Goal: Transaction & Acquisition: Purchase product/service

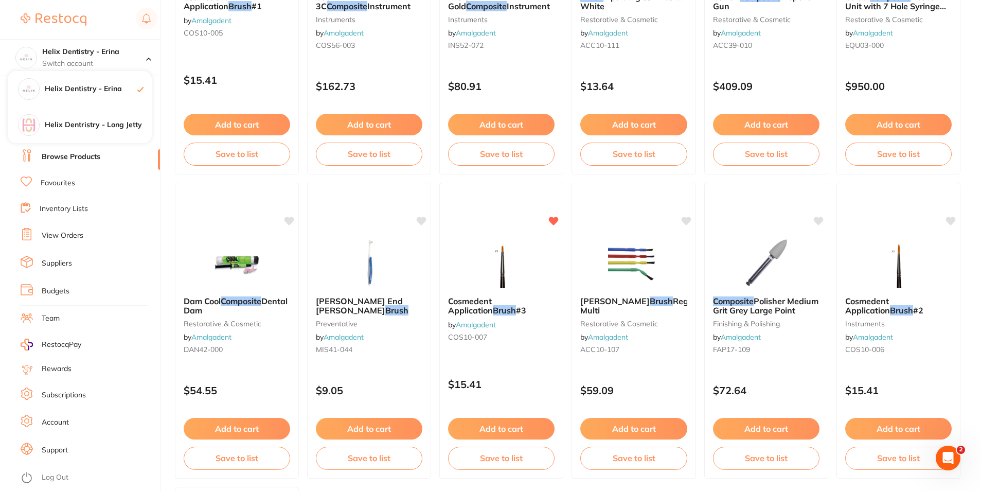
scroll to position [463, 0]
click at [151, 183] on li "Favourites" at bounding box center [90, 183] width 139 height 13
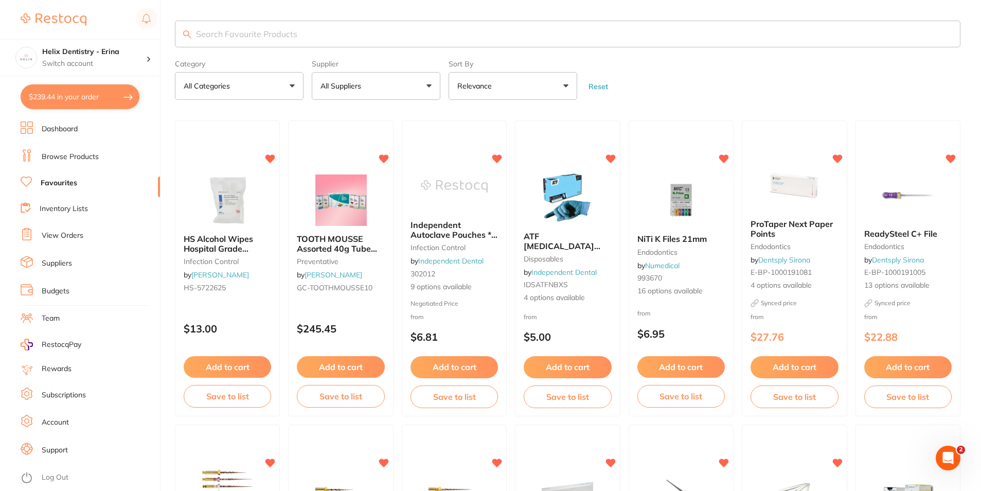
click at [81, 103] on button "$239.44 in your order" at bounding box center [80, 96] width 119 height 25
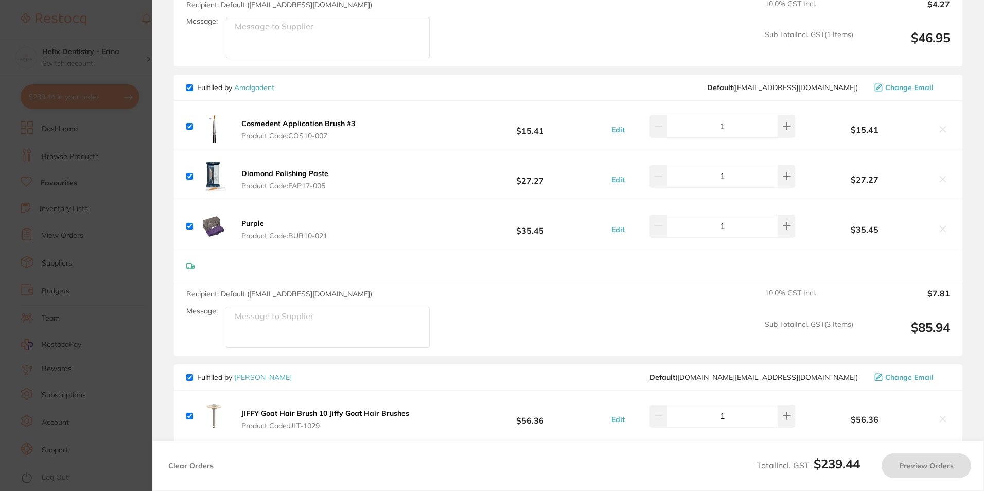
checkbox input "true"
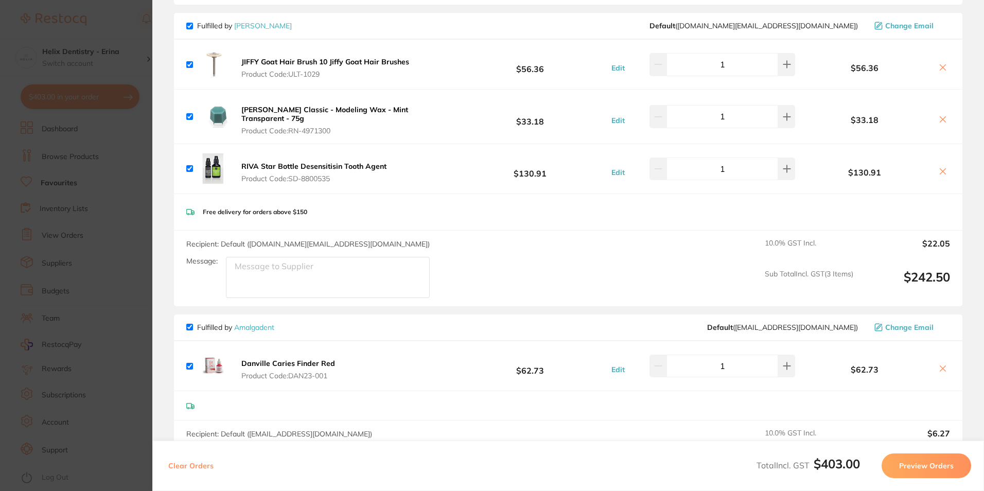
scroll to position [515, 0]
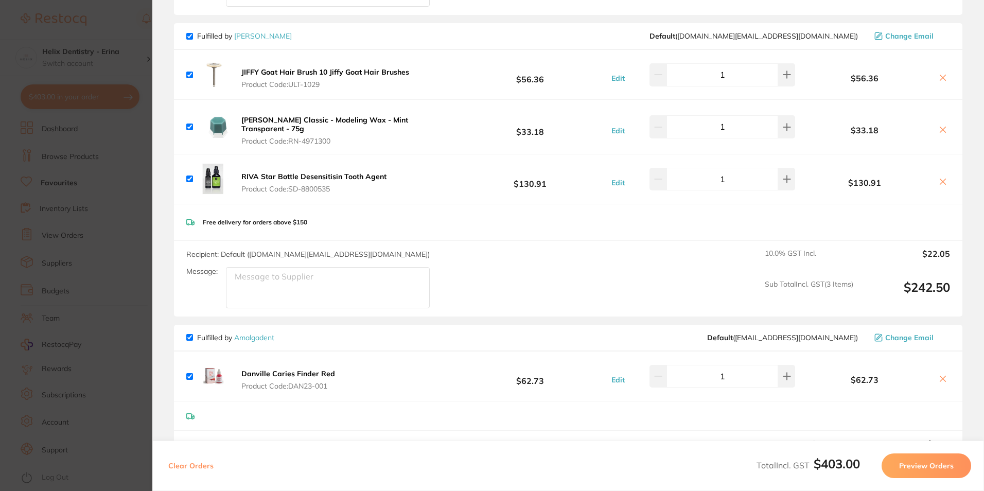
click at [135, 196] on section "Update RRP Set your pre negotiated price for this item. Item Agreed RRP (excl. …" at bounding box center [492, 245] width 984 height 491
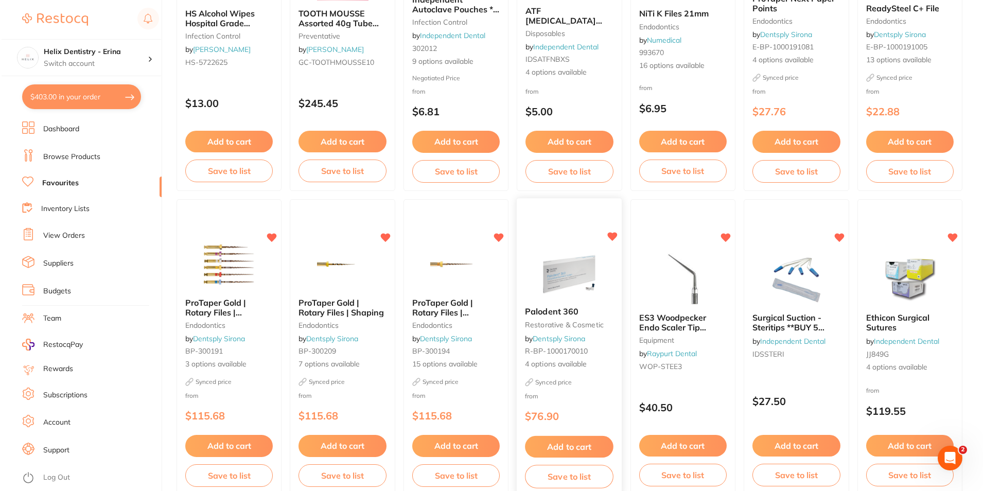
scroll to position [0, 0]
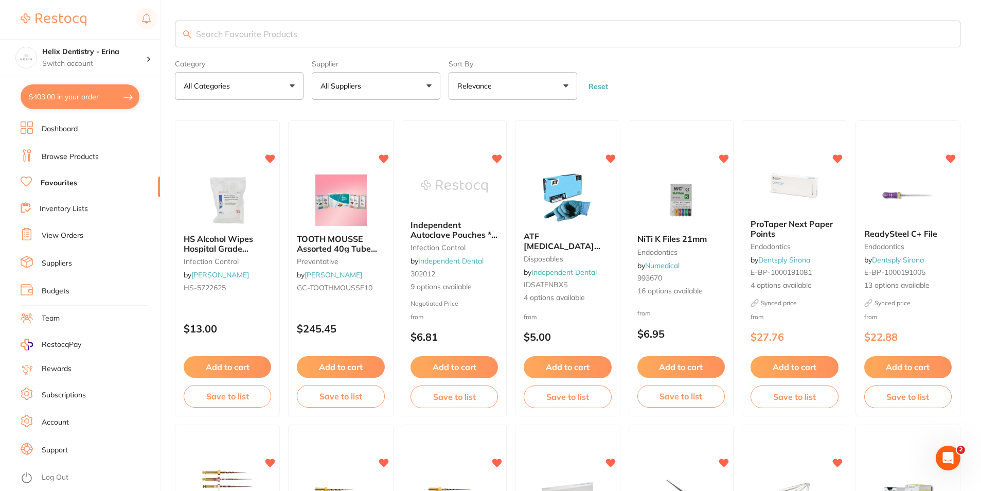
click at [502, 34] on input "search" at bounding box center [568, 34] width 786 height 27
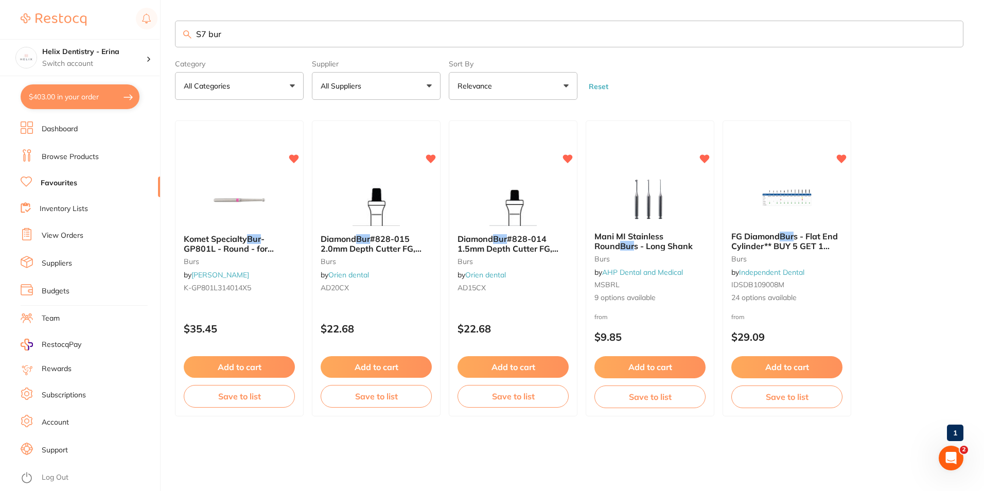
click at [281, 28] on input "S7 bur" at bounding box center [569, 34] width 788 height 27
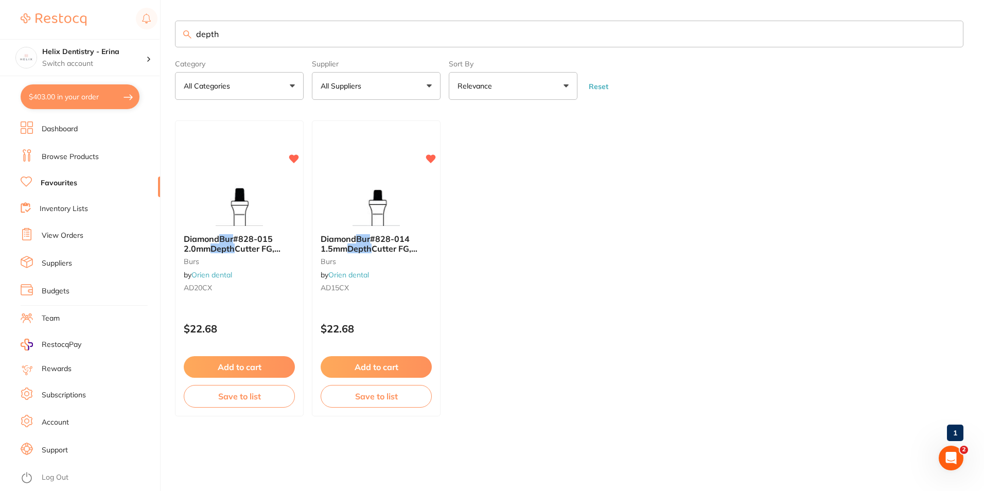
type input "depth"
click at [62, 162] on li "Browse Products" at bounding box center [90, 156] width 139 height 15
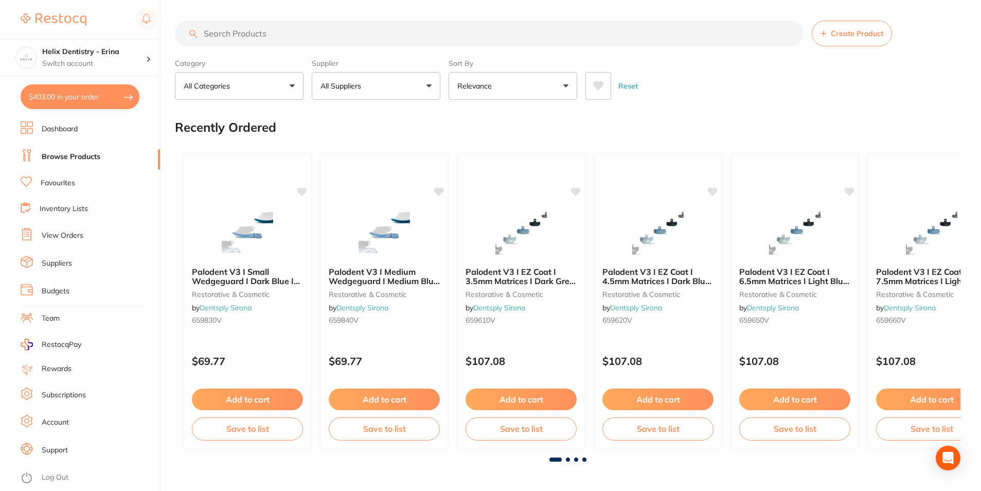
click at [251, 38] on input "search" at bounding box center [489, 34] width 629 height 26
type input "depth bur"
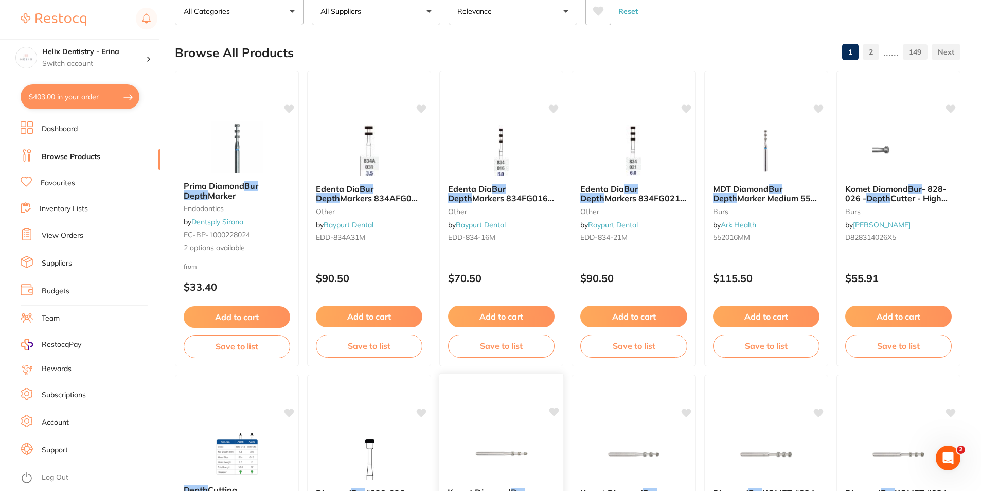
scroll to position [206, 0]
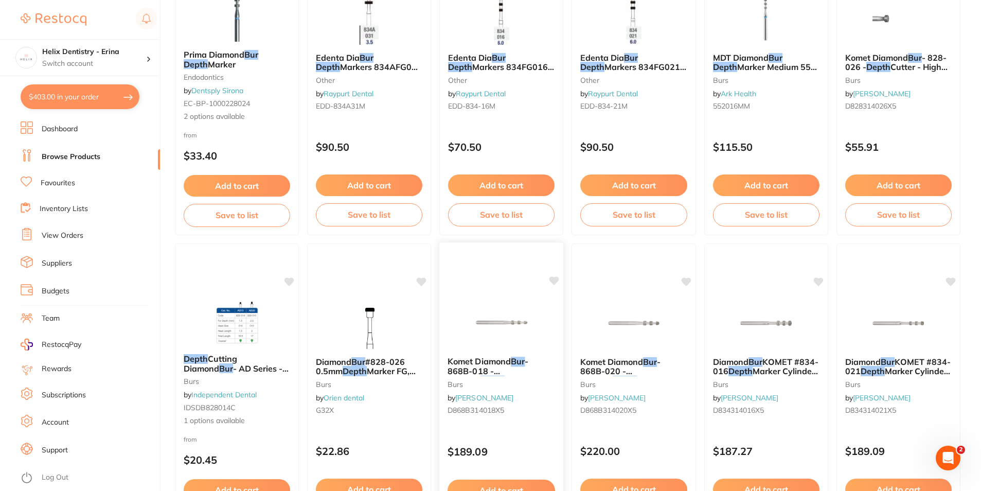
click at [507, 337] on img at bounding box center [501, 322] width 67 height 52
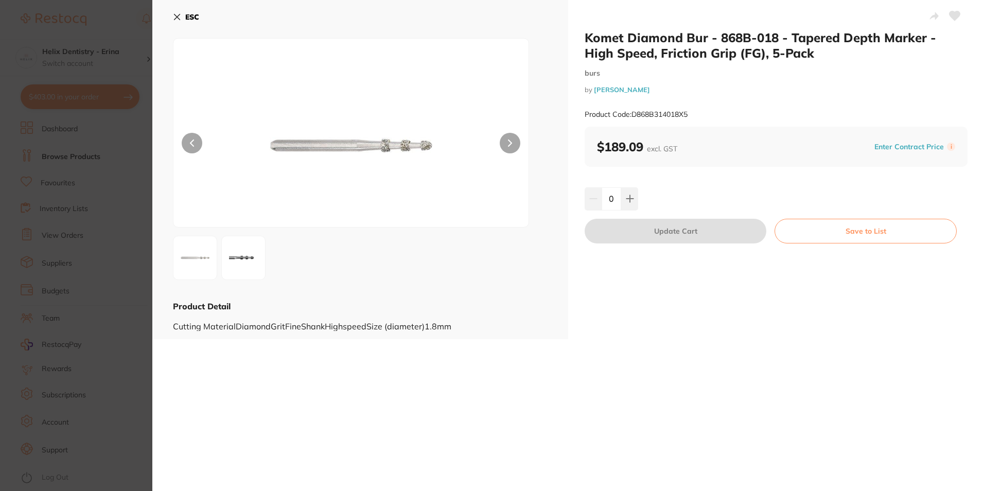
click at [33, 221] on section "Komet Diamond Bur - 868B-018 - Tapered Depth Marker - High Speed, Friction Grip…" at bounding box center [492, 245] width 984 height 491
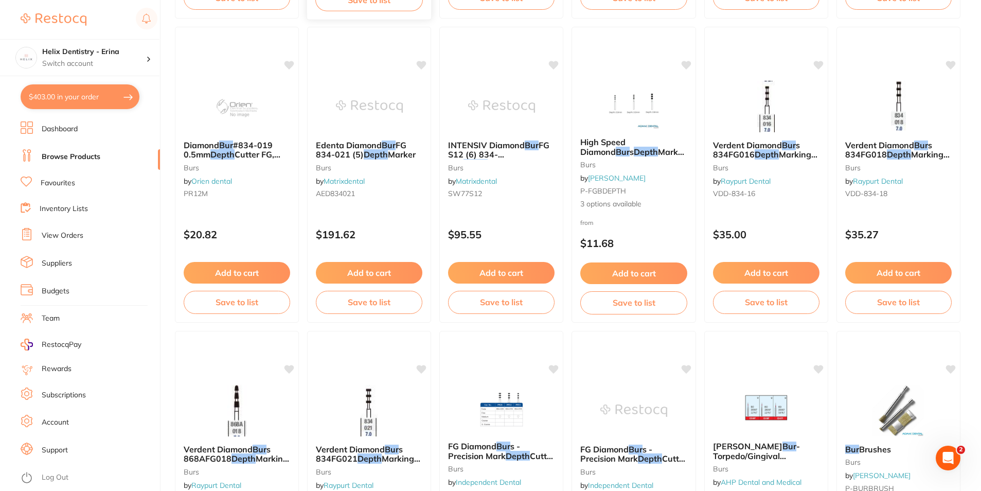
scroll to position [1390, 0]
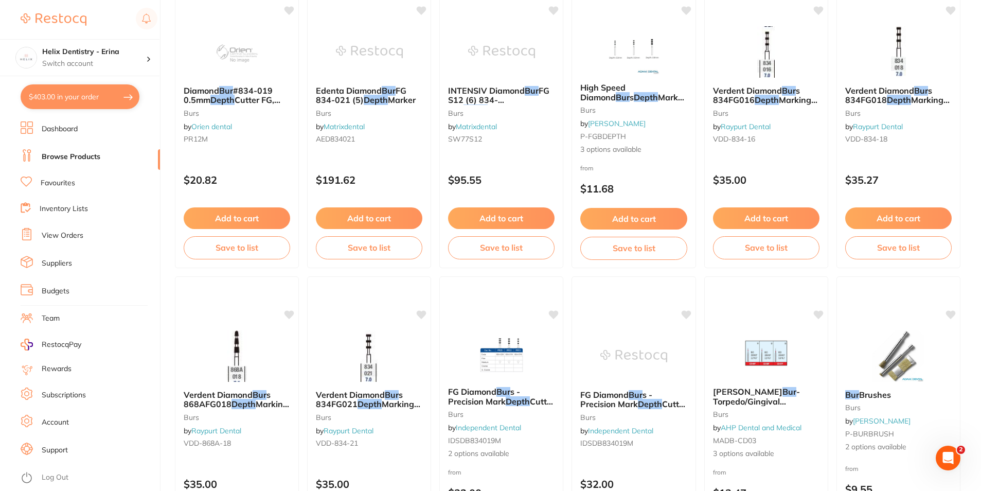
click at [241, 341] on img at bounding box center [237, 355] width 67 height 51
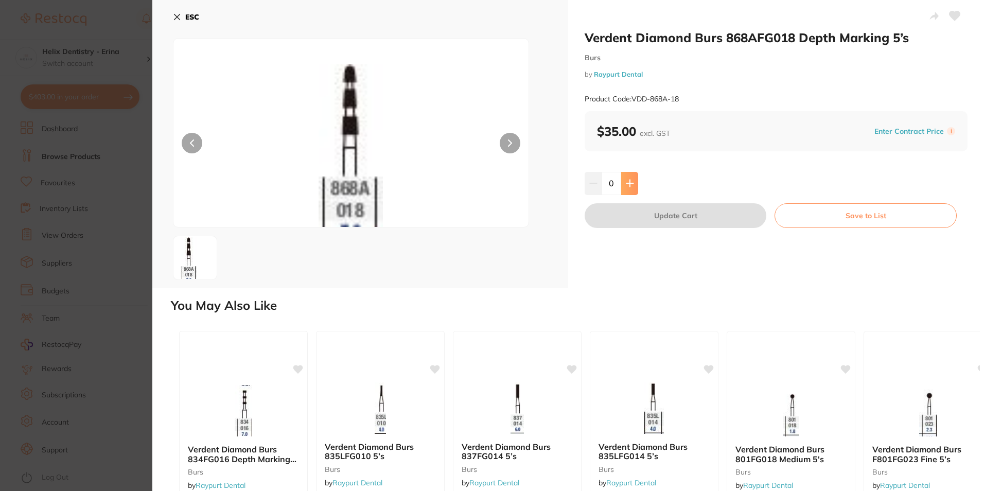
click at [633, 174] on button at bounding box center [629, 183] width 17 height 23
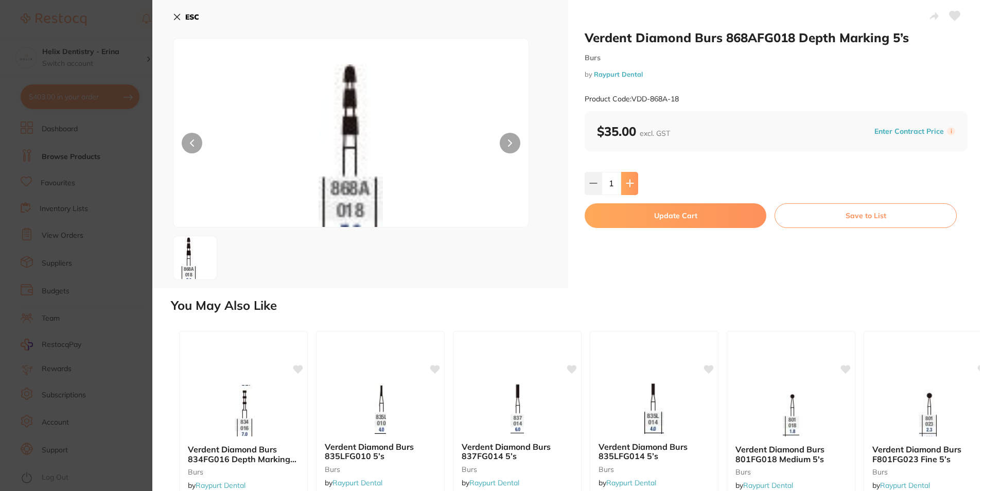
click at [633, 174] on button at bounding box center [629, 183] width 17 height 23
type input "2"
click at [676, 221] on button "Update Cart" at bounding box center [676, 215] width 182 height 25
checkbox input "false"
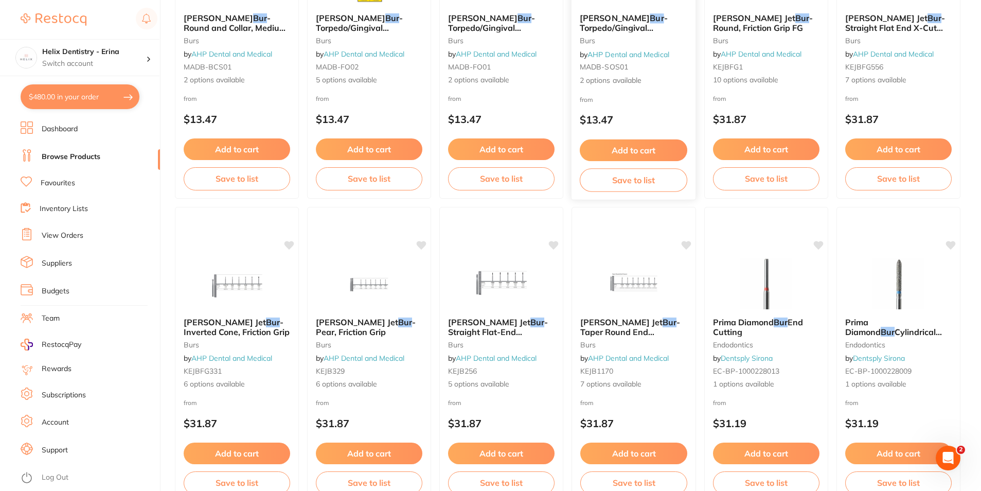
scroll to position [2437, 0]
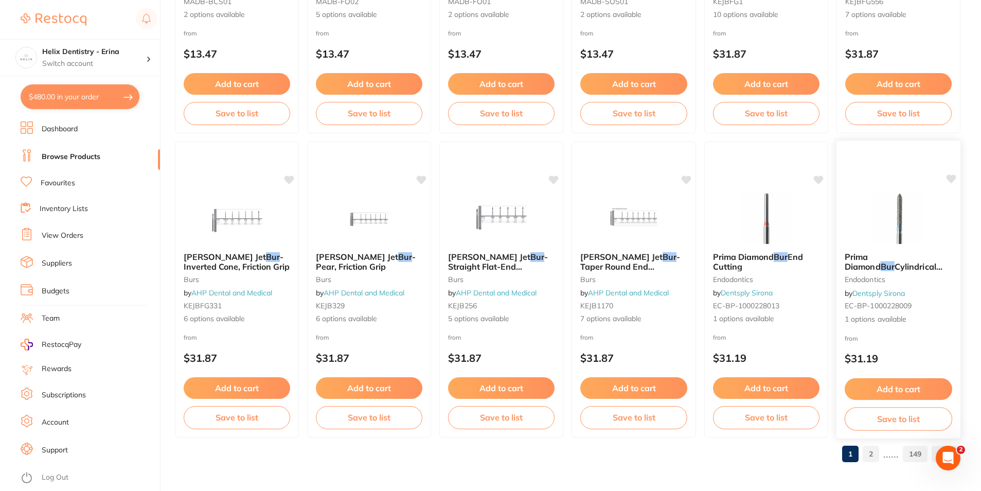
click at [895, 223] on img at bounding box center [898, 218] width 67 height 52
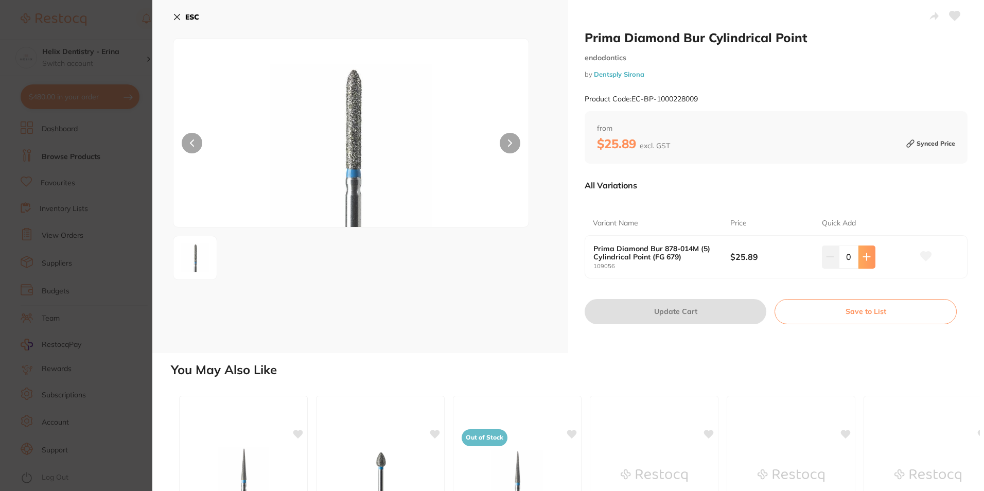
click at [865, 257] on icon at bounding box center [867, 257] width 7 height 7
type input "1"
click at [726, 314] on button "Update Cart" at bounding box center [676, 311] width 182 height 25
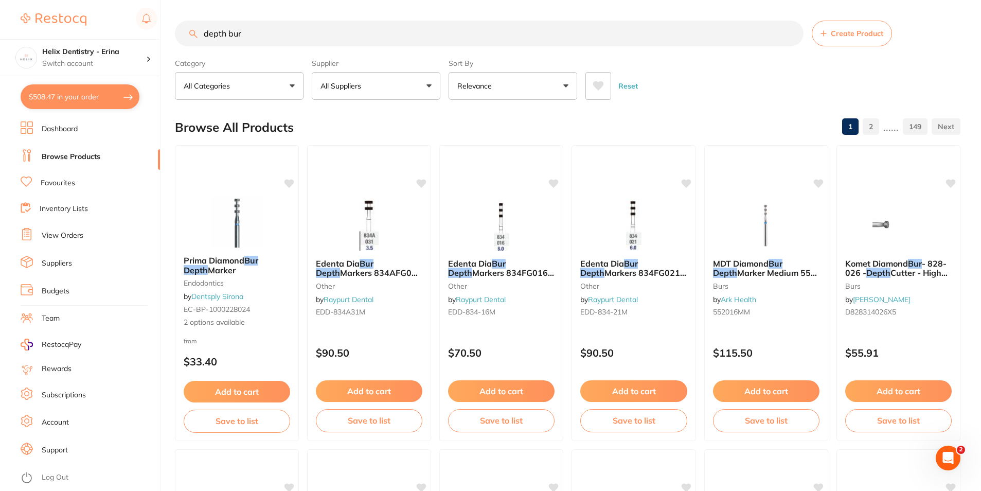
click at [263, 31] on input "depth bur" at bounding box center [489, 34] width 629 height 26
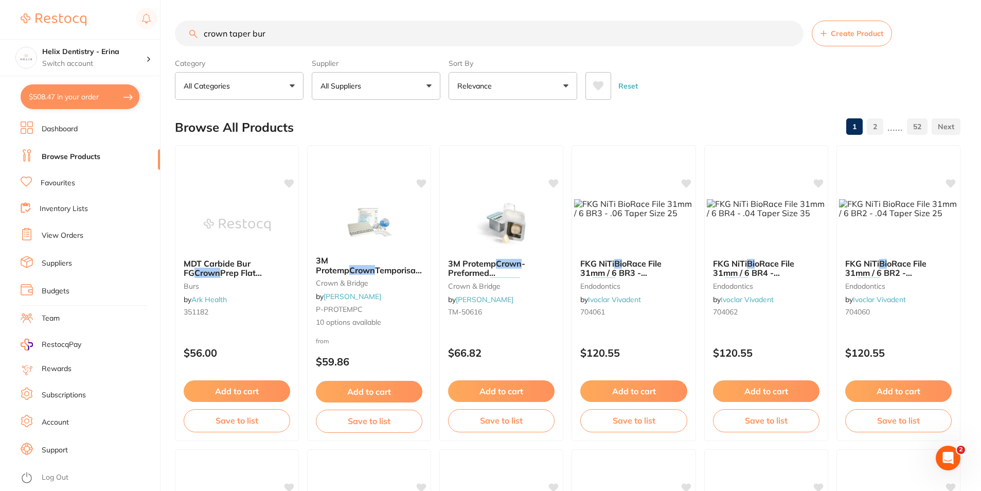
type input "crown taper bur"
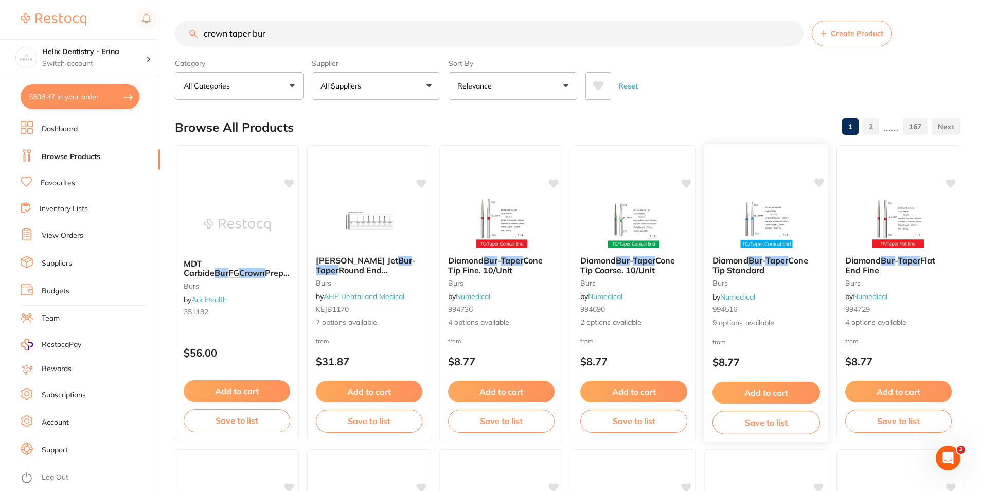
click at [764, 223] on img at bounding box center [766, 222] width 67 height 52
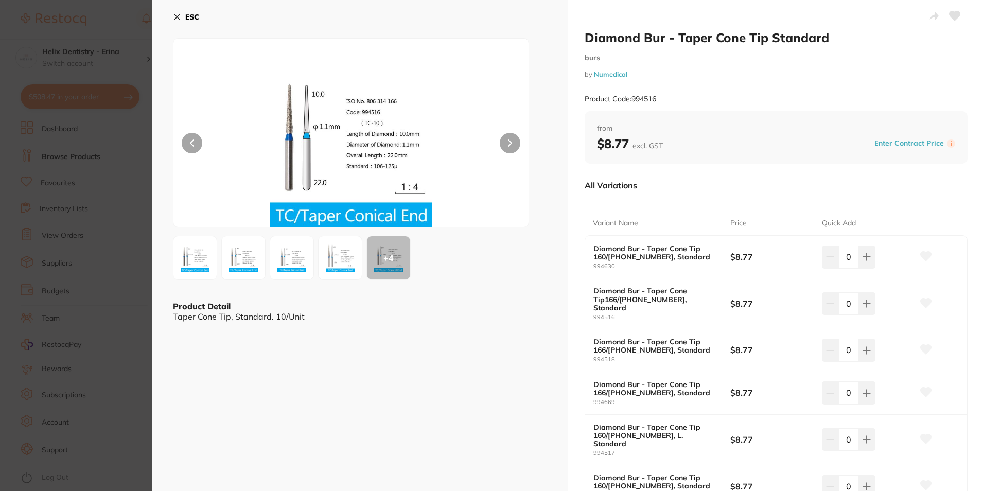
click at [113, 202] on section "Diamond Bur - Taper Cone Tip Standard burs by Numedical Product Code: 994516 ES…" at bounding box center [492, 245] width 984 height 491
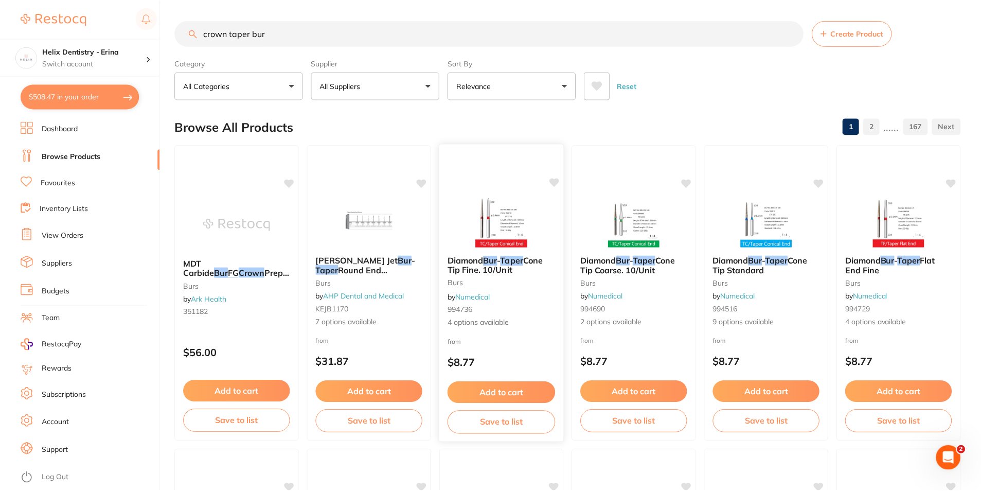
scroll to position [5, 0]
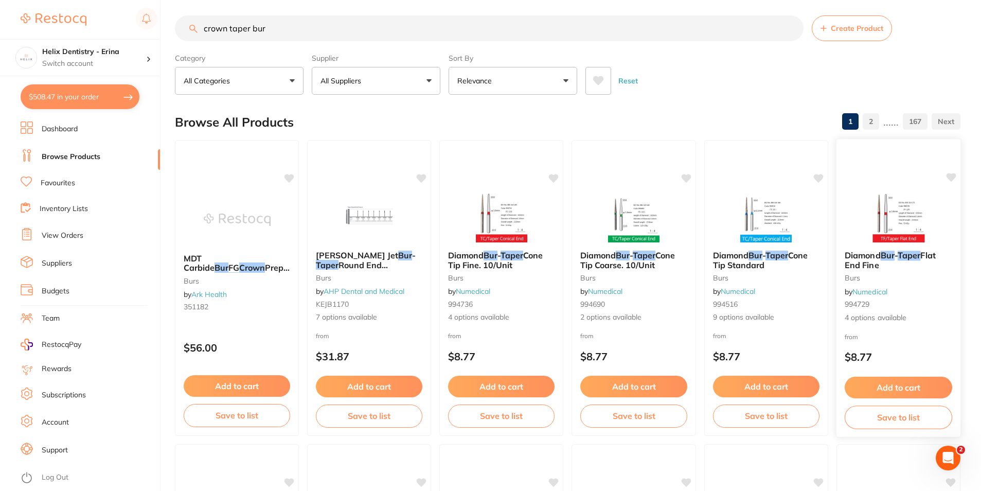
click at [906, 200] on img at bounding box center [898, 216] width 67 height 52
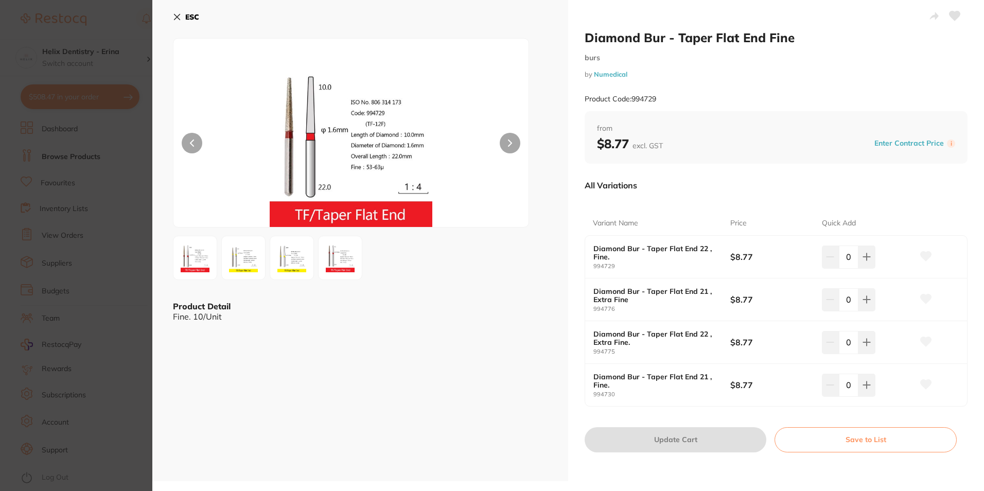
click at [251, 256] on img at bounding box center [243, 257] width 37 height 37
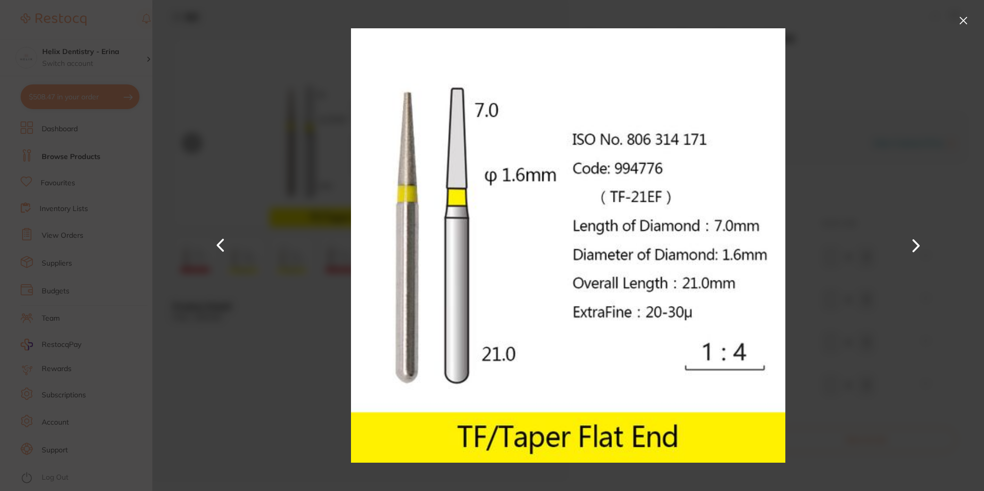
click at [161, 256] on div at bounding box center [568, 245] width 832 height 491
click at [867, 59] on div at bounding box center [568, 245] width 832 height 491
click at [953, 25] on div at bounding box center [568, 245] width 832 height 491
drag, startPoint x: 960, startPoint y: 21, endPoint x: 800, endPoint y: 81, distance: 170.5
click at [961, 21] on button at bounding box center [963, 20] width 16 height 16
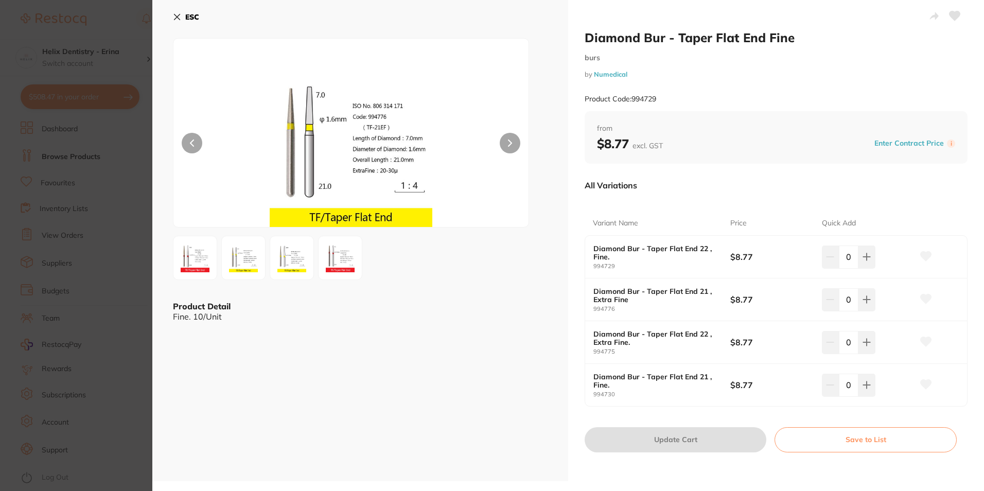
click at [333, 278] on button at bounding box center [340, 258] width 44 height 44
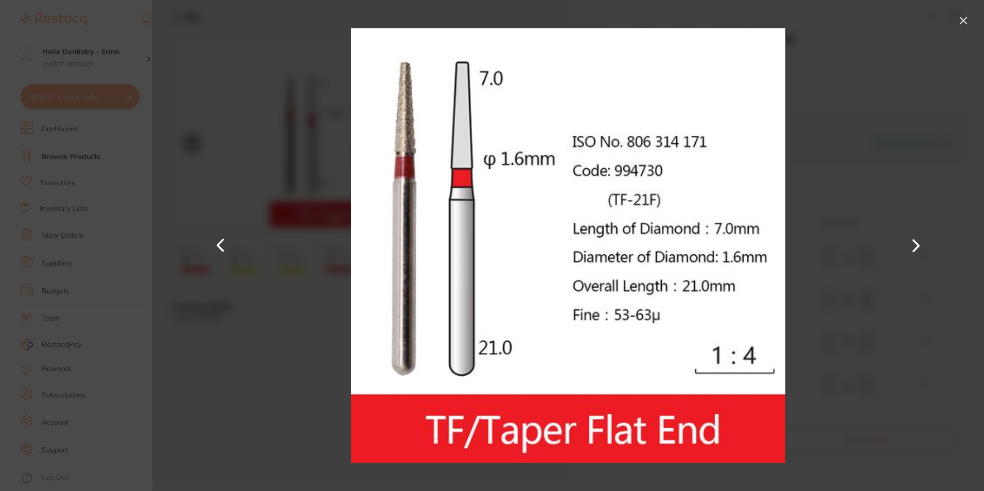
click at [338, 258] on div at bounding box center [568, 245] width 832 height 491
click at [156, 305] on div at bounding box center [568, 245] width 832 height 491
click at [693, 120] on img at bounding box center [568, 245] width 435 height 491
click at [970, 27] on button at bounding box center [963, 20] width 16 height 16
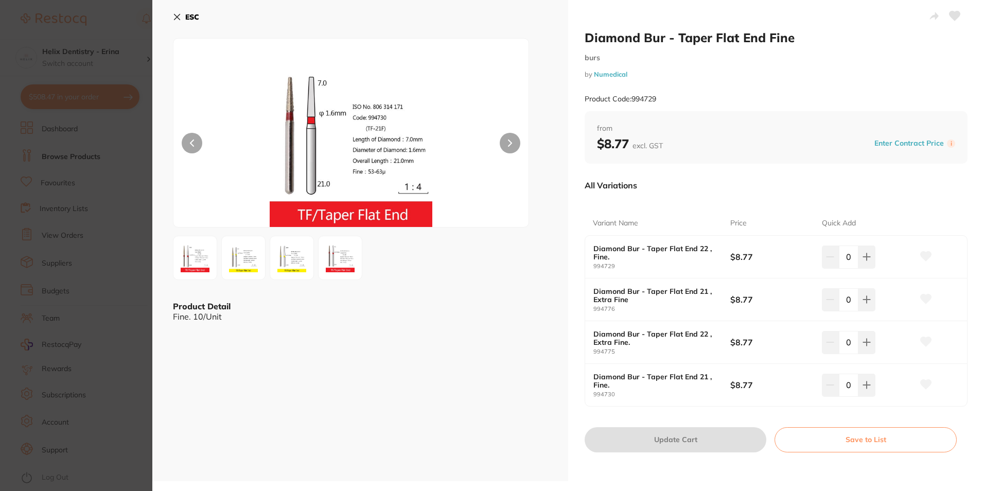
click at [957, 21] on icon at bounding box center [954, 16] width 11 height 10
click at [864, 254] on icon at bounding box center [867, 257] width 8 height 8
type input "2"
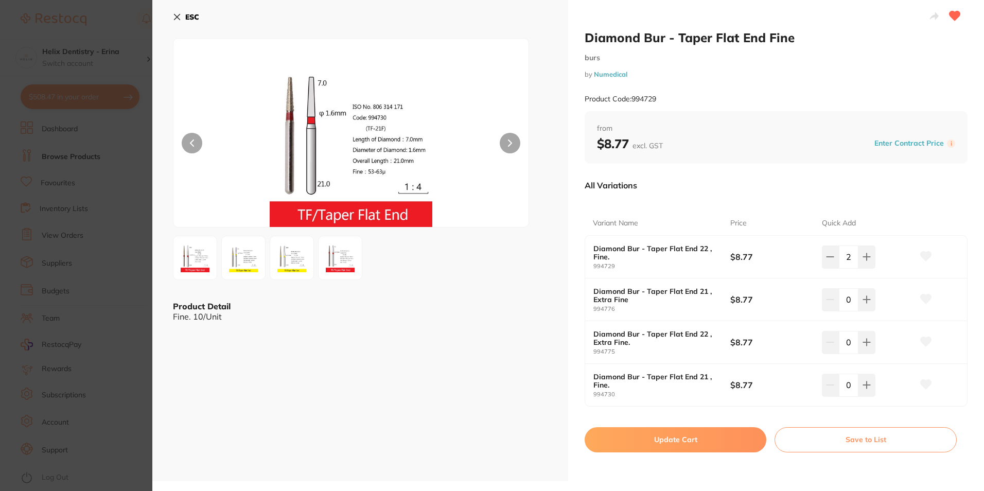
click at [696, 434] on button "Update Cart" at bounding box center [676, 439] width 182 height 25
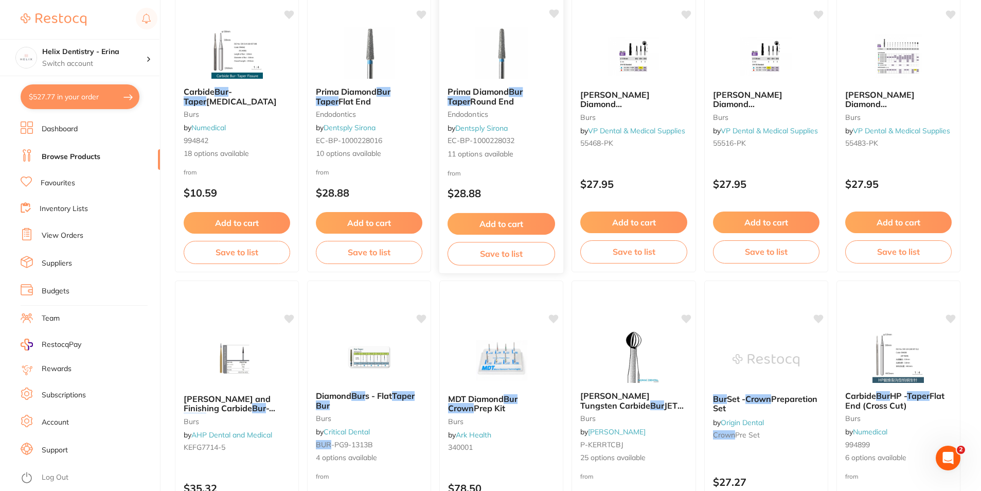
scroll to position [880, 0]
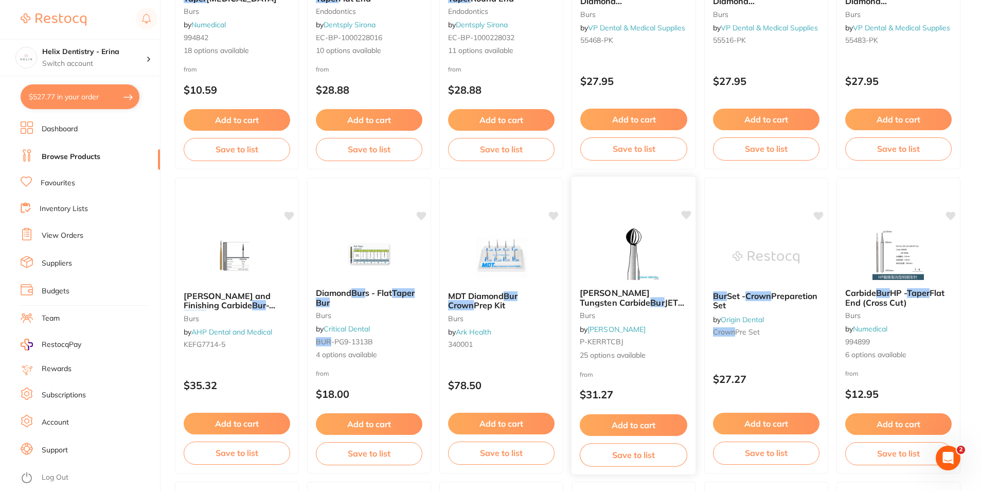
click at [637, 251] on img at bounding box center [633, 254] width 67 height 52
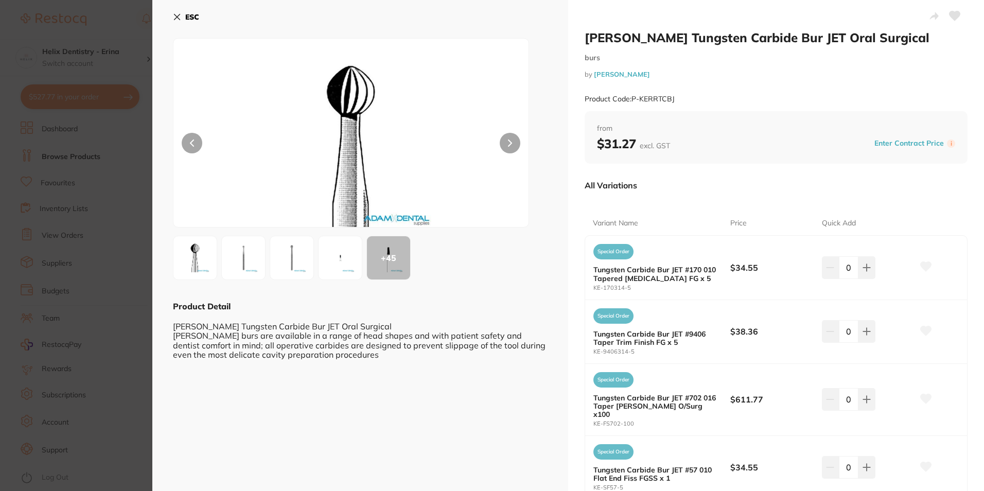
click at [66, 136] on section "Kerr Tungsten Carbide Bur JET Oral Surgical burs by Adam Dental Product Code: P…" at bounding box center [492, 245] width 984 height 491
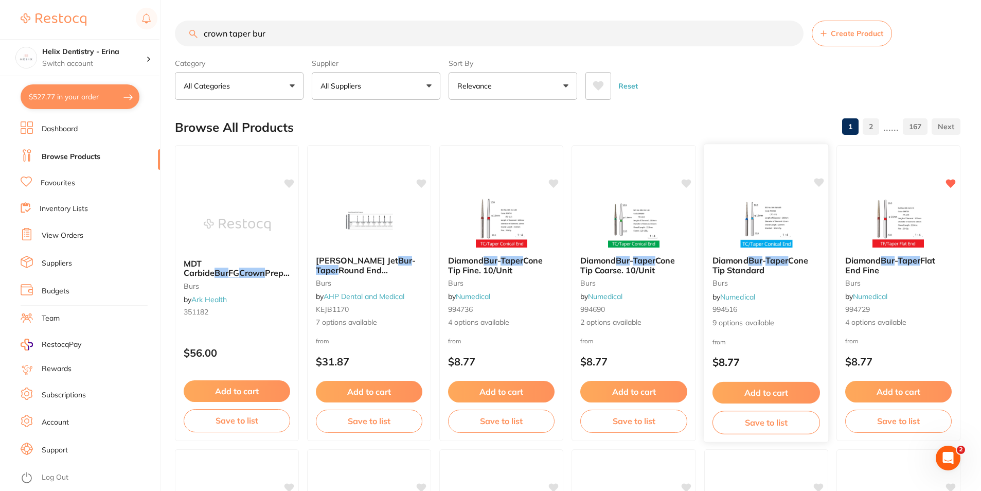
click at [734, 212] on img at bounding box center [766, 222] width 67 height 52
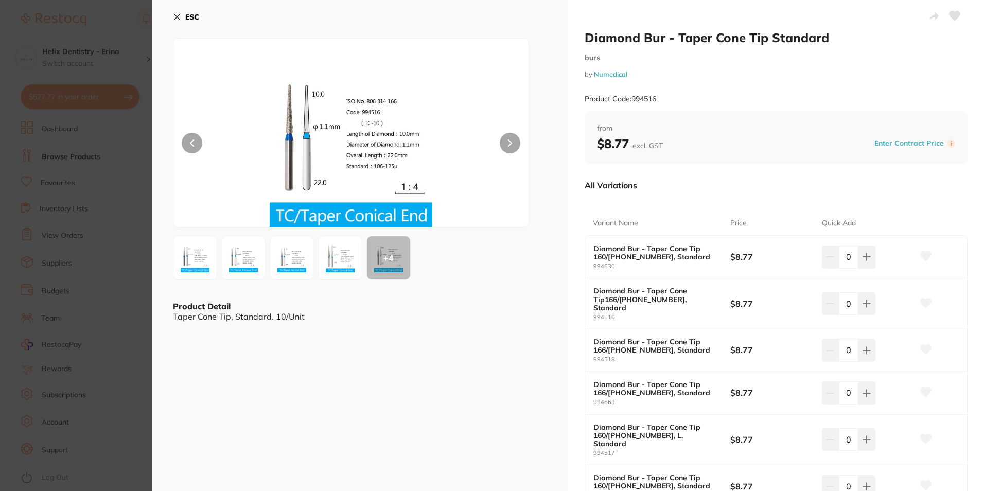
click at [188, 258] on img at bounding box center [195, 257] width 37 height 37
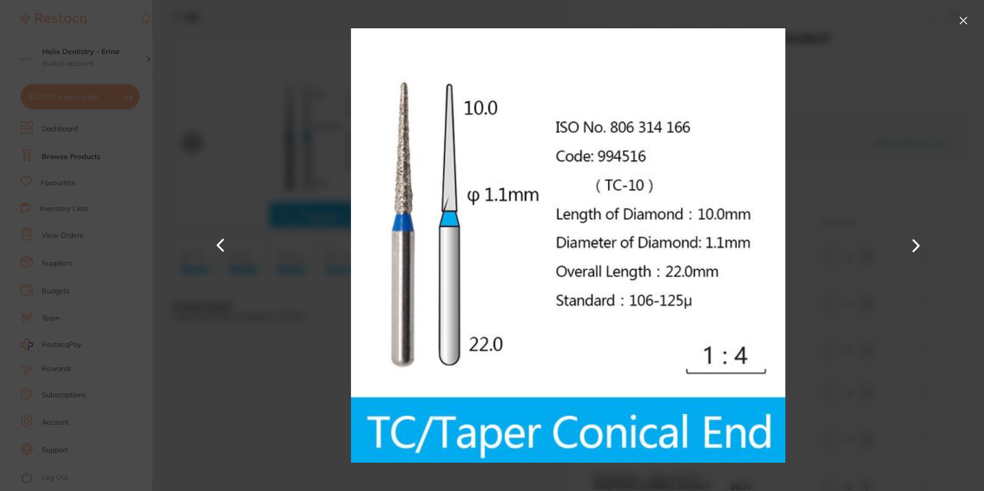
click at [225, 271] on button at bounding box center [220, 246] width 25 height 246
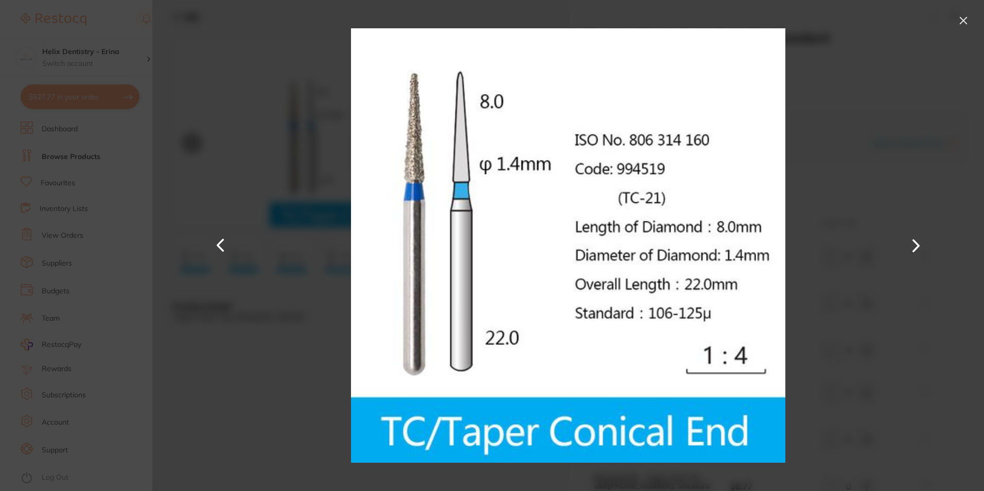
click at [105, 227] on section "Diamond Bur - Taper Cone Tip Standard burs by Numedical Product Code: 994516 ES…" at bounding box center [492, 245] width 984 height 491
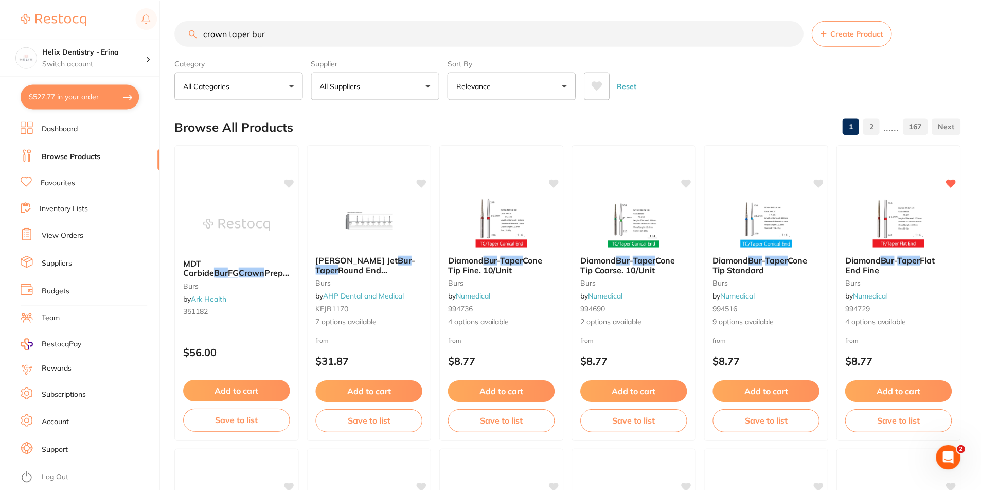
scroll to position [1, 0]
click at [775, 212] on img at bounding box center [766, 221] width 67 height 52
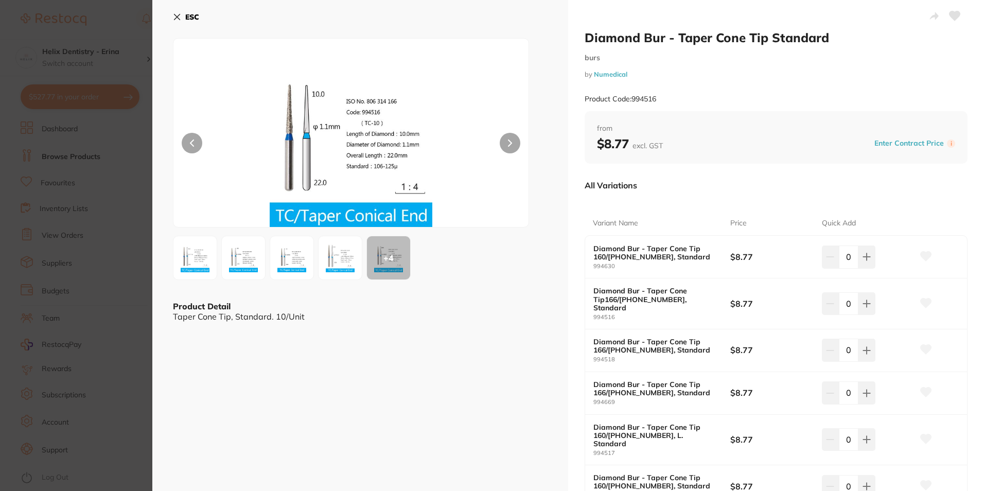
click at [198, 259] on img at bounding box center [195, 257] width 37 height 37
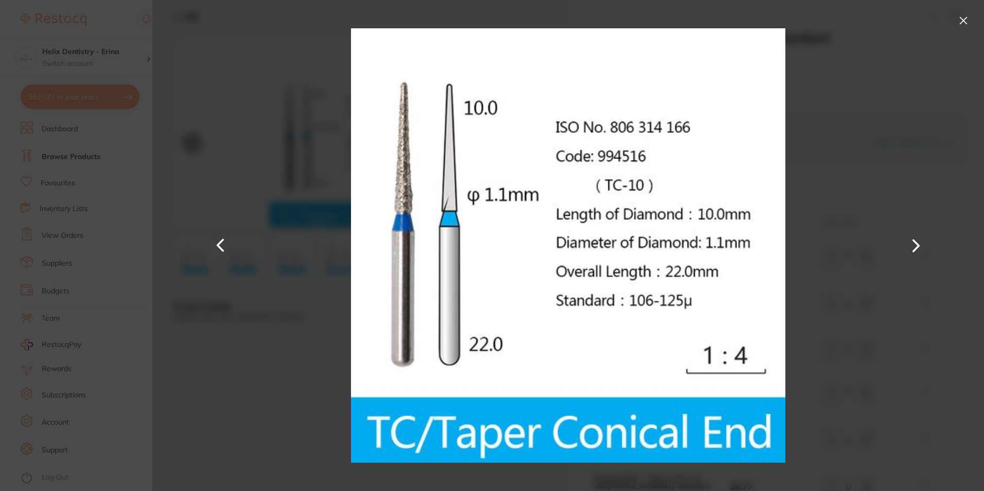
click at [918, 241] on button at bounding box center [916, 246] width 25 height 246
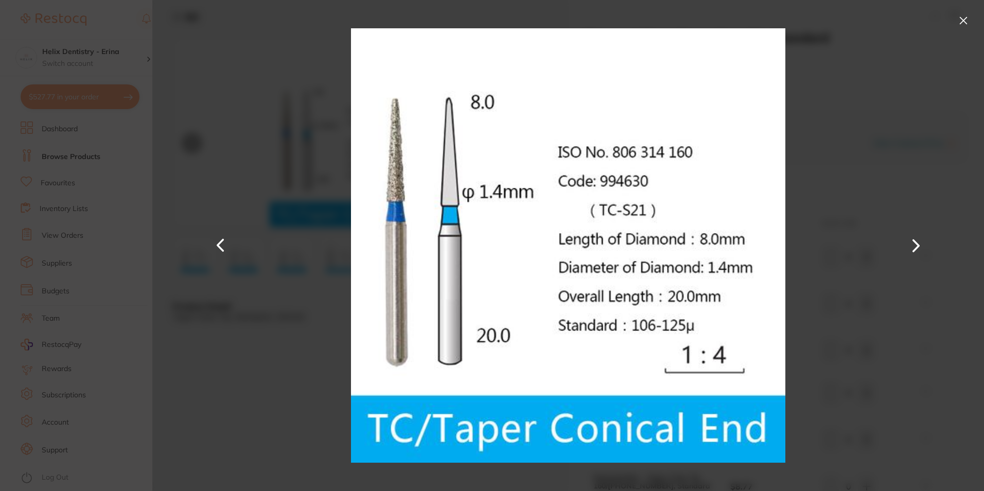
click at [918, 241] on button at bounding box center [916, 246] width 25 height 246
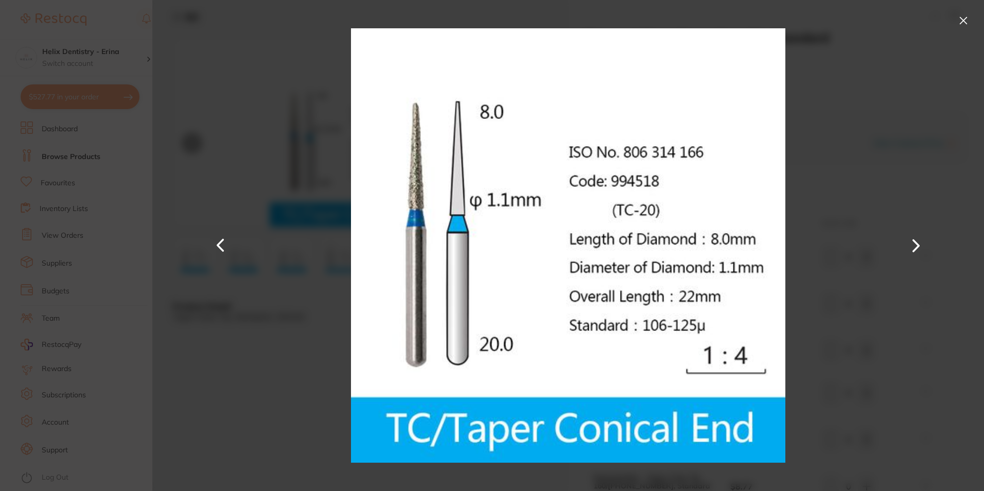
click at [918, 241] on button at bounding box center [916, 246] width 25 height 246
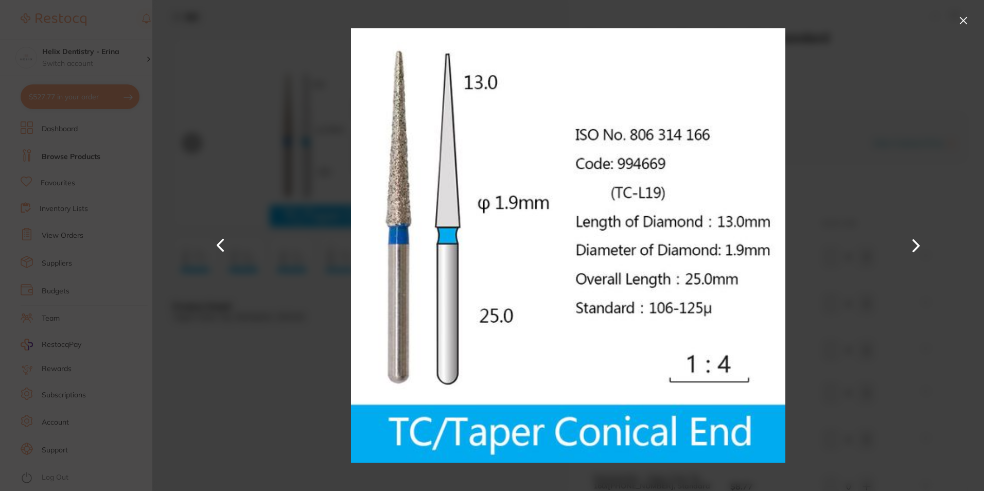
click at [908, 158] on button at bounding box center [916, 246] width 25 height 246
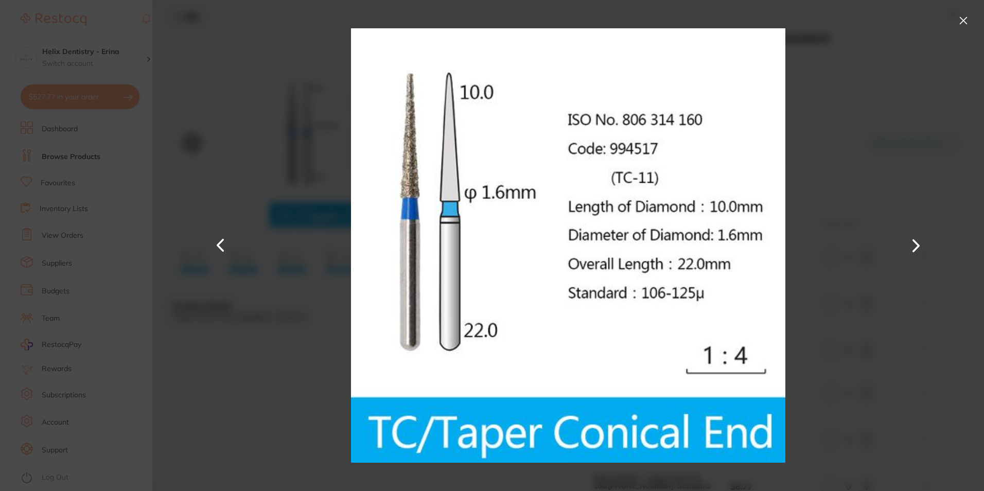
click at [971, 14] on button at bounding box center [963, 20] width 16 height 16
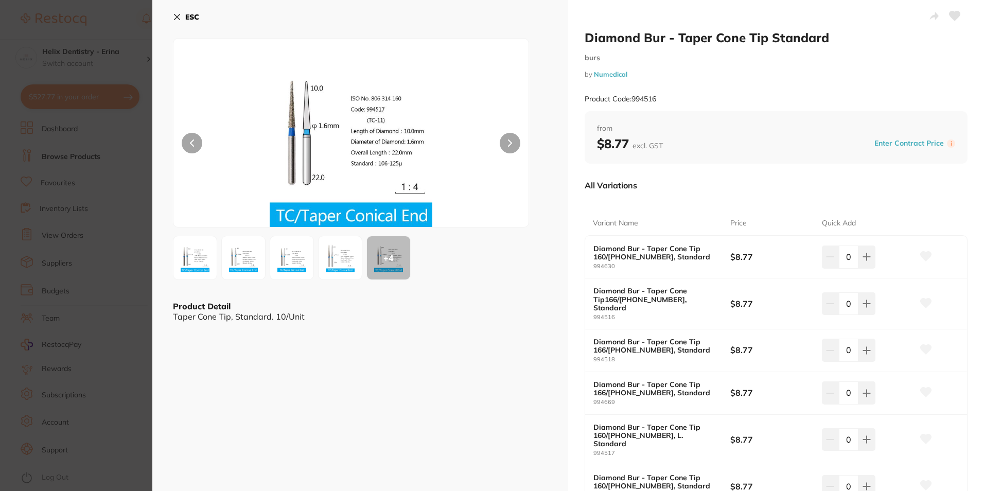
click at [184, 261] on img at bounding box center [195, 257] width 37 height 37
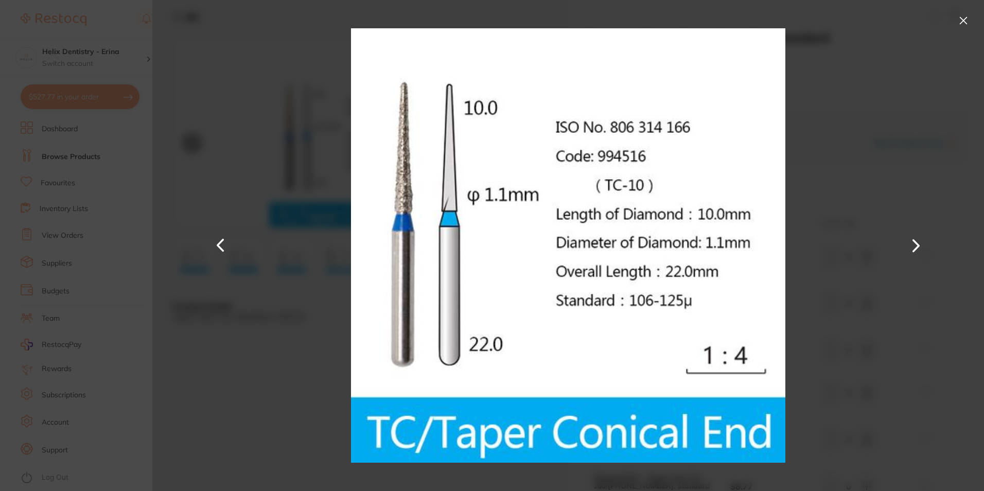
click at [146, 272] on section "Diamond Bur - Taper Cone Tip Standard burs by Numedical Product Code: 994516 ES…" at bounding box center [492, 245] width 984 height 491
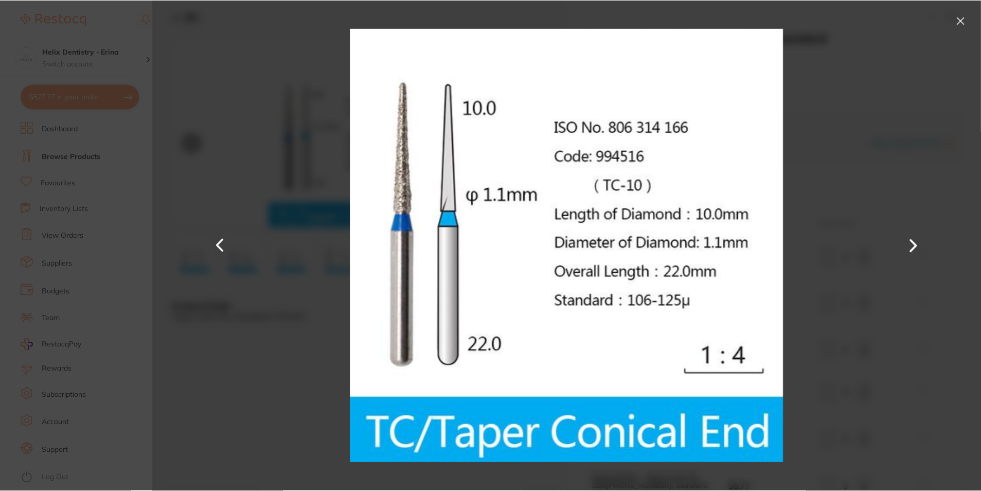
scroll to position [1, 0]
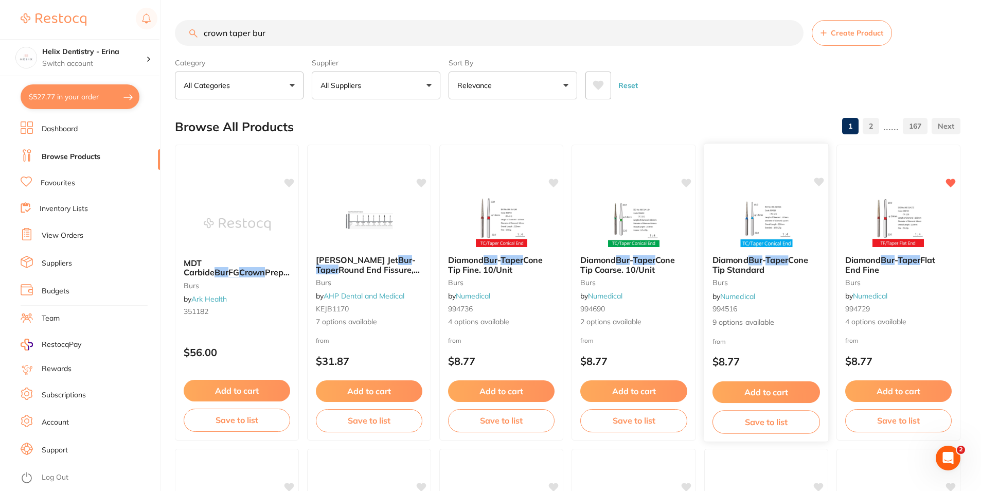
click at [784, 217] on img at bounding box center [766, 221] width 67 height 52
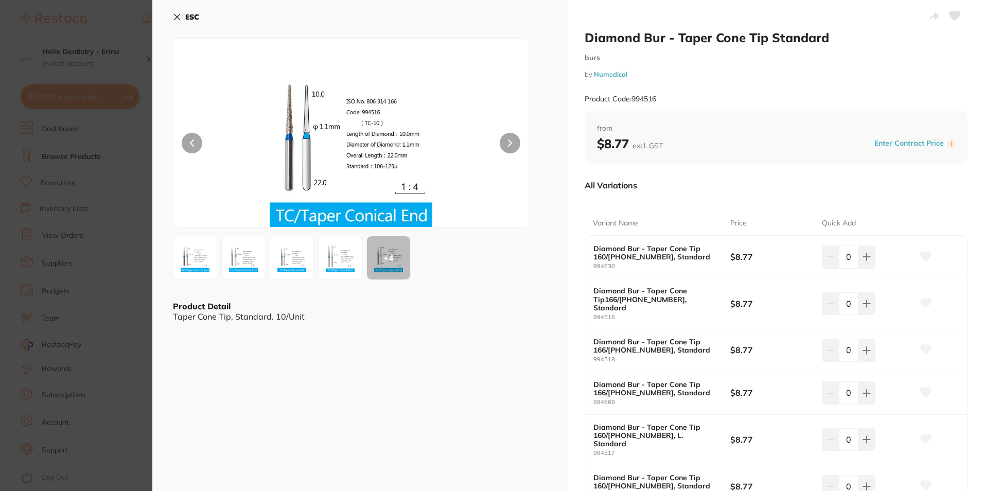
click at [199, 252] on img at bounding box center [195, 257] width 37 height 37
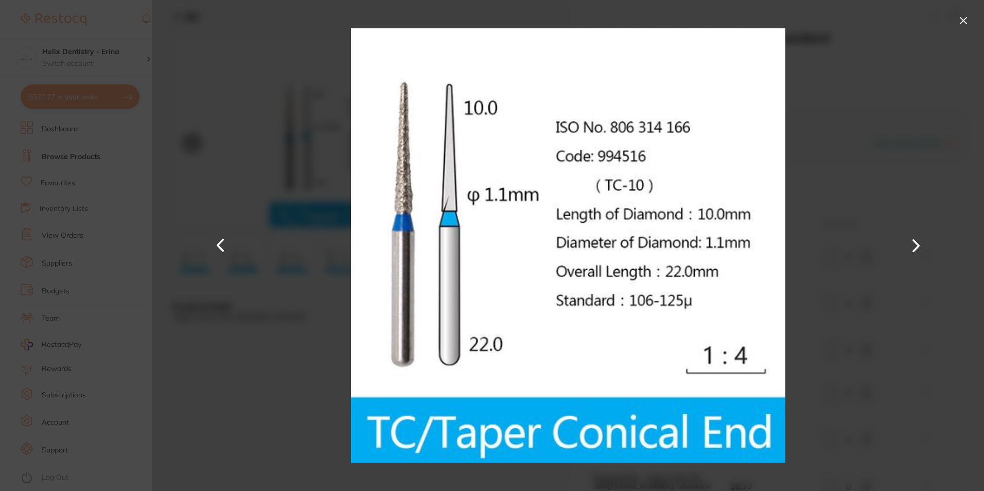
click at [828, 118] on div at bounding box center [568, 245] width 832 height 491
drag, startPoint x: 966, startPoint y: 17, endPoint x: 958, endPoint y: 28, distance: 13.6
click at [966, 17] on button at bounding box center [963, 20] width 16 height 16
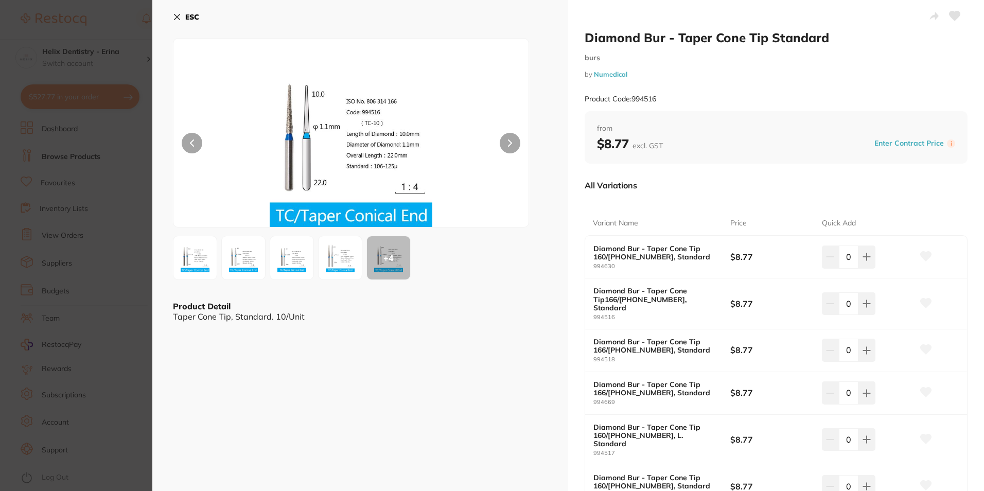
click at [206, 261] on img at bounding box center [195, 257] width 37 height 37
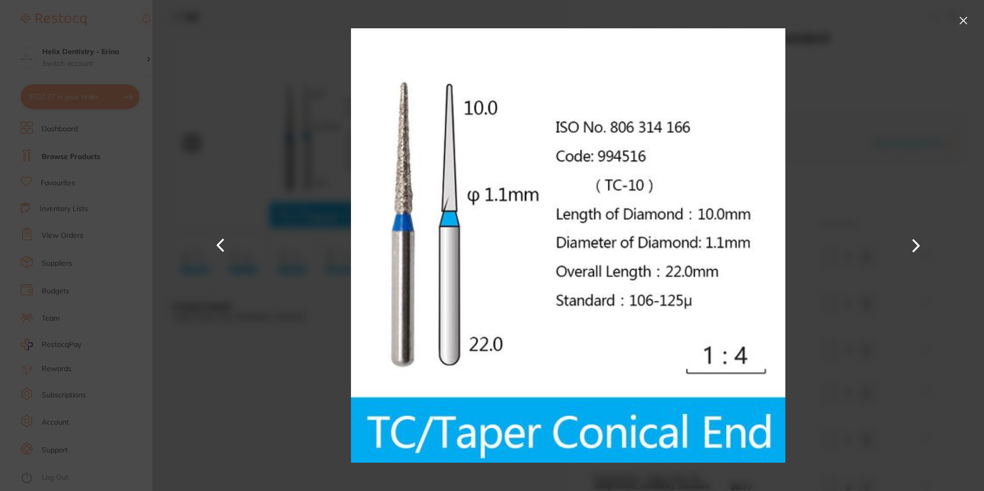
click at [834, 191] on div at bounding box center [568, 245] width 832 height 491
click at [958, 21] on button at bounding box center [963, 20] width 16 height 16
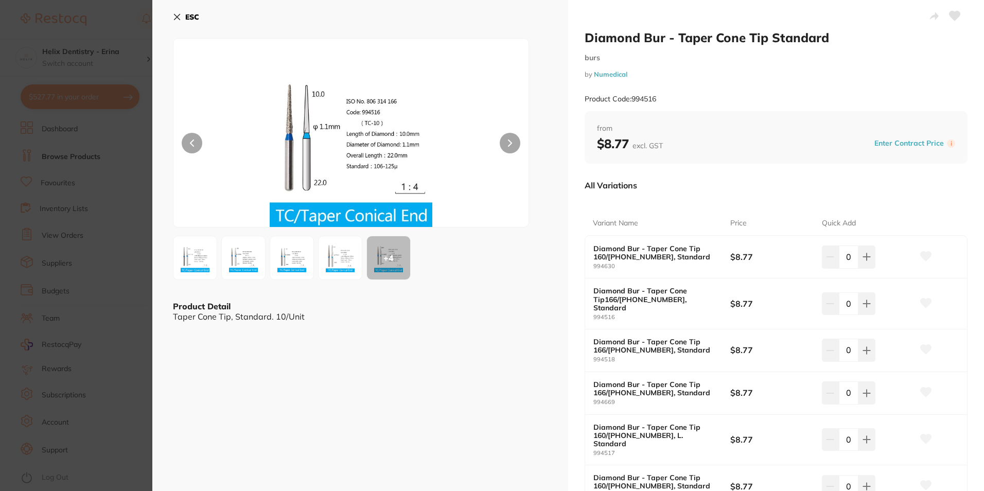
click at [207, 257] on img at bounding box center [195, 257] width 37 height 37
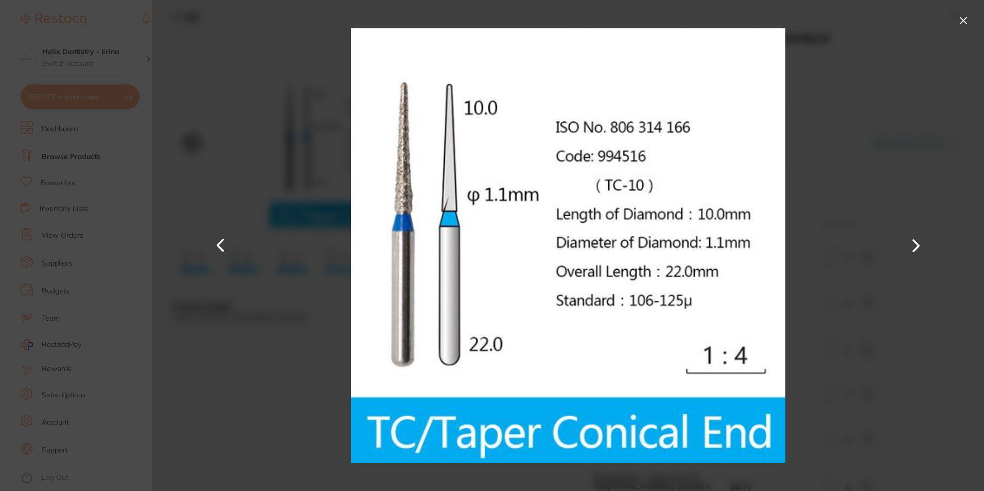
click at [965, 22] on button at bounding box center [963, 20] width 16 height 16
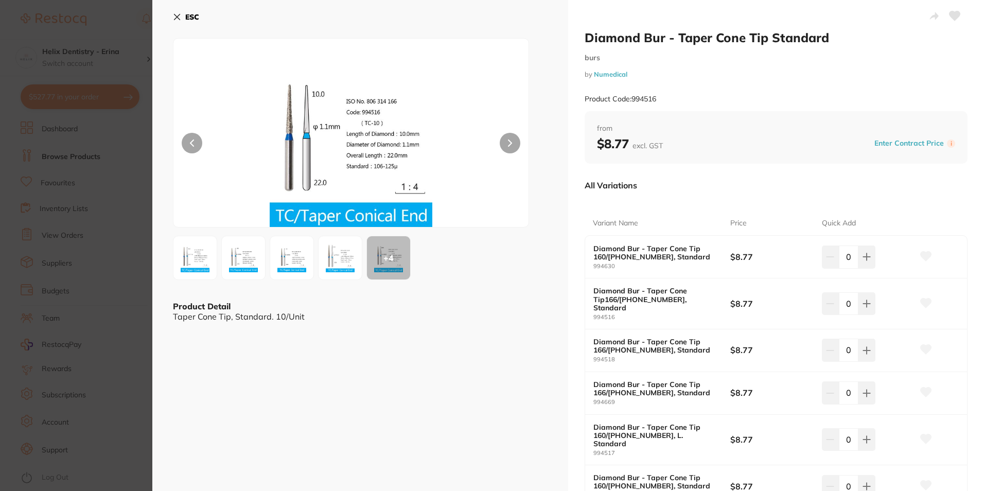
click at [198, 253] on img at bounding box center [195, 257] width 37 height 37
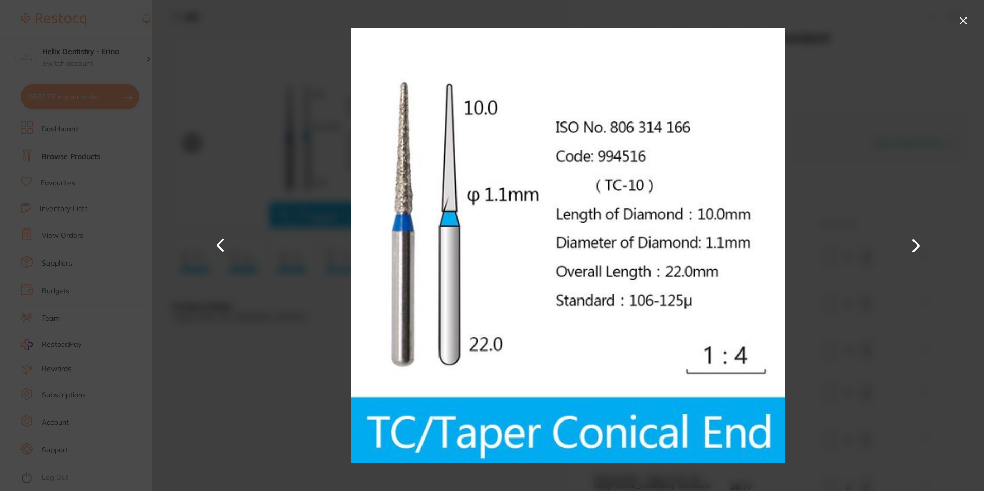
click at [968, 17] on button at bounding box center [963, 20] width 16 height 16
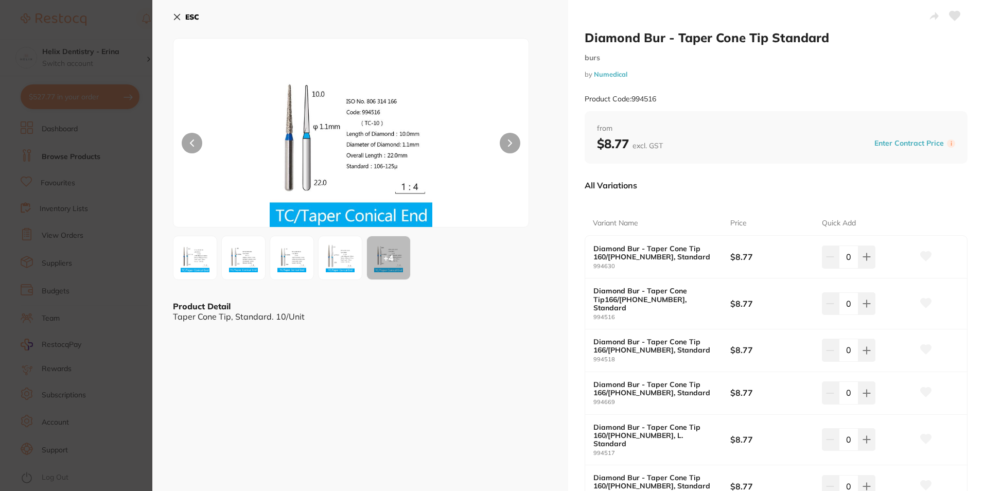
click at [201, 251] on img at bounding box center [195, 257] width 37 height 37
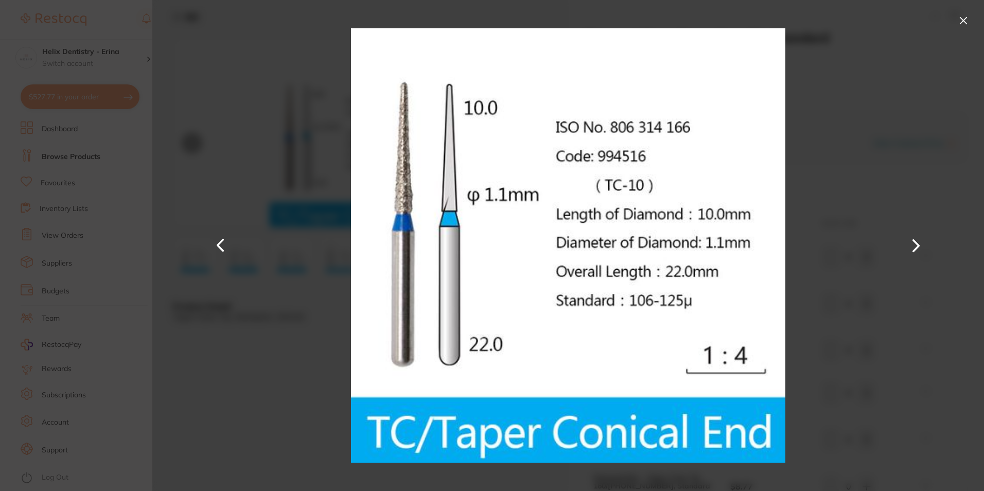
click at [869, 233] on div at bounding box center [568, 245] width 832 height 491
click at [968, 27] on button at bounding box center [963, 20] width 16 height 16
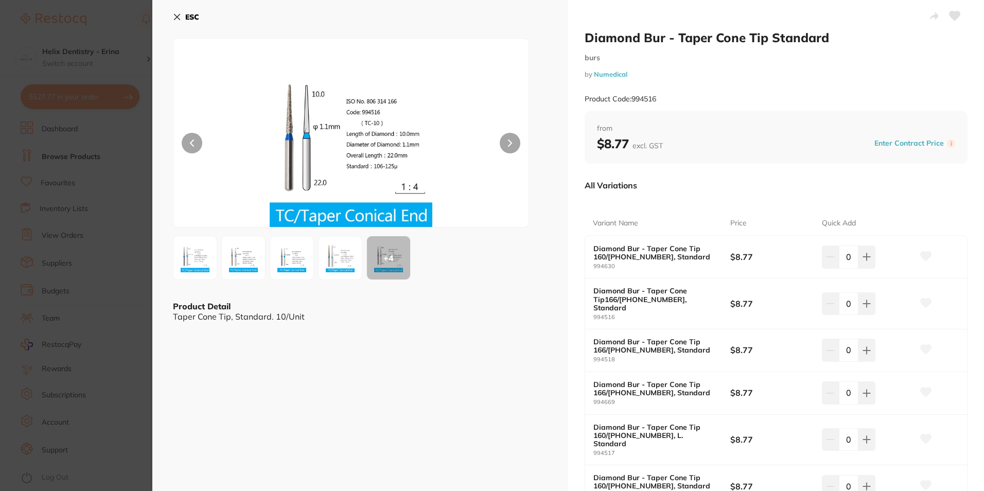
drag, startPoint x: 968, startPoint y: 24, endPoint x: 941, endPoint y: 26, distance: 26.4
click at [968, 24] on div "Diamond Bur - Taper Cone Tip Standard burs by Numedical Product Code: 994516 fr…" at bounding box center [776, 363] width 416 height 726
click at [320, 248] on button at bounding box center [340, 258] width 44 height 44
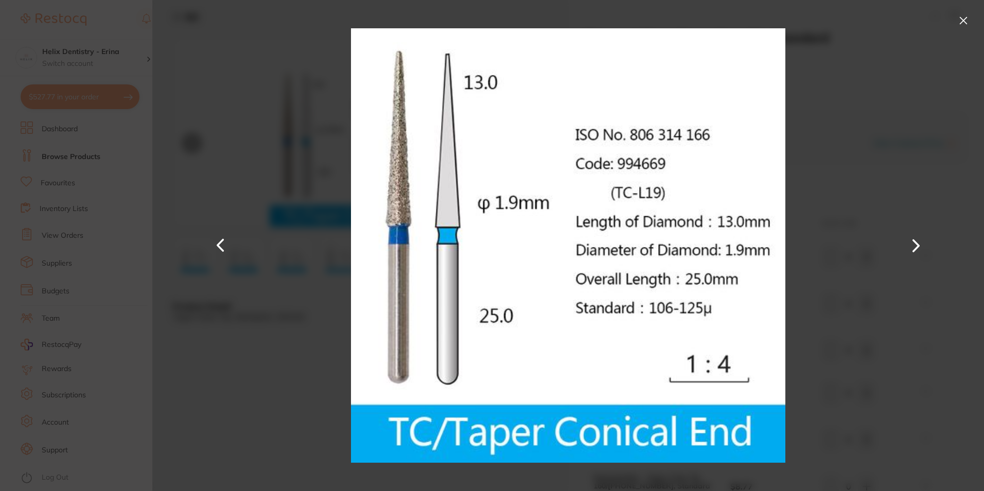
click at [956, 21] on button at bounding box center [963, 20] width 16 height 16
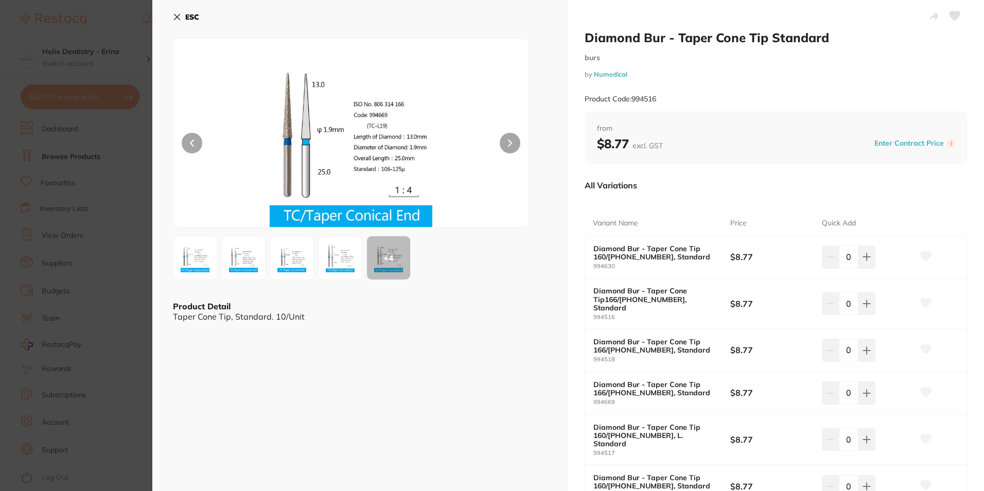
click at [332, 251] on img at bounding box center [340, 257] width 37 height 37
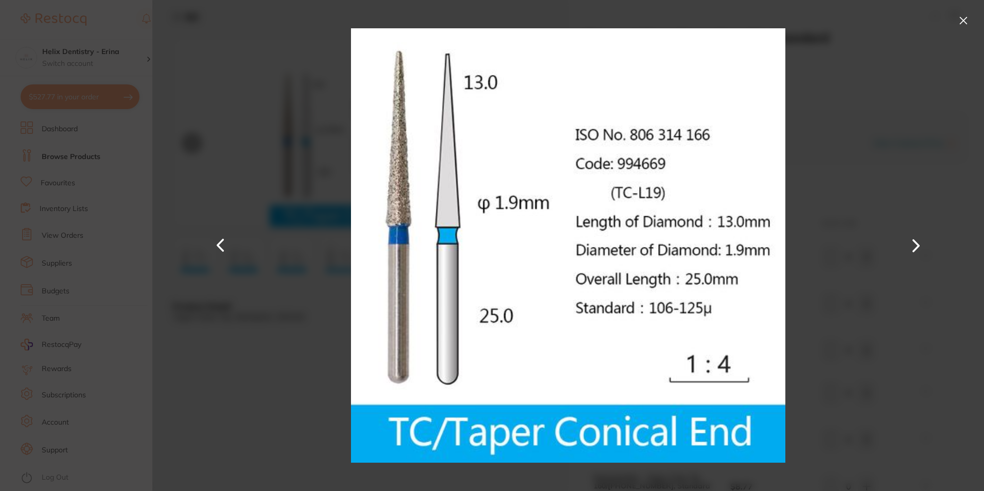
click at [915, 149] on button at bounding box center [916, 246] width 25 height 246
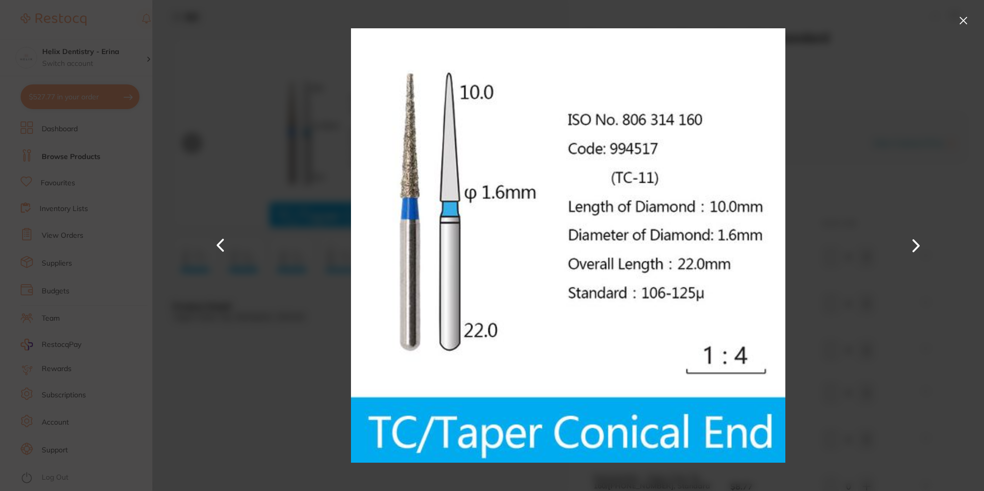
click at [958, 16] on button at bounding box center [963, 20] width 16 height 16
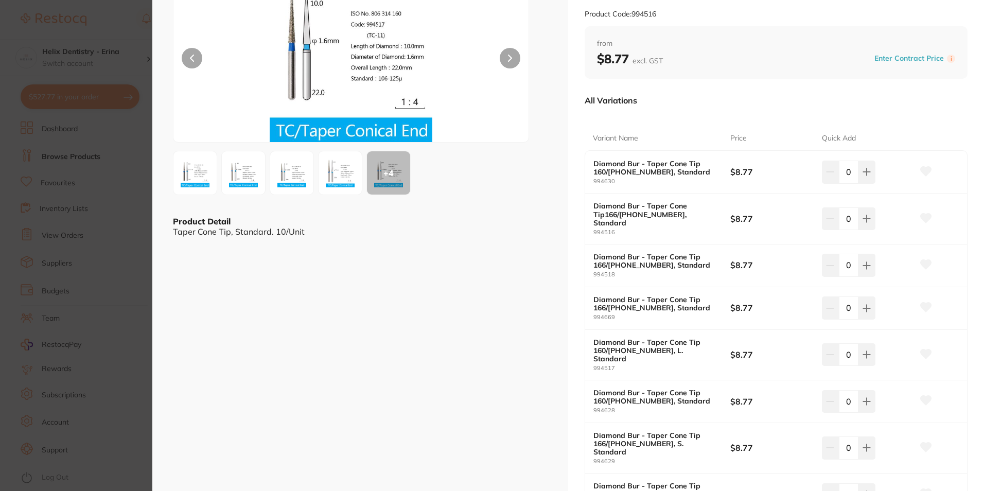
scroll to position [103, 0]
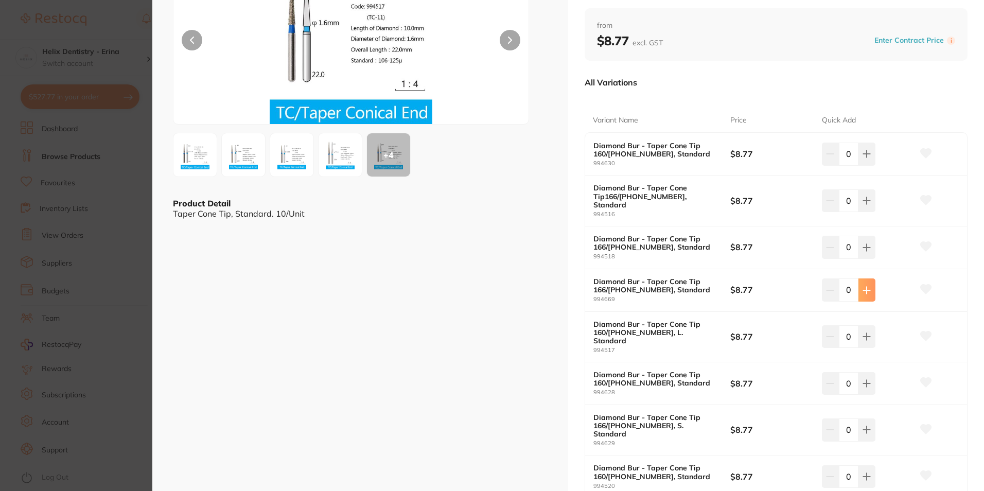
click at [865, 287] on icon at bounding box center [867, 290] width 7 height 7
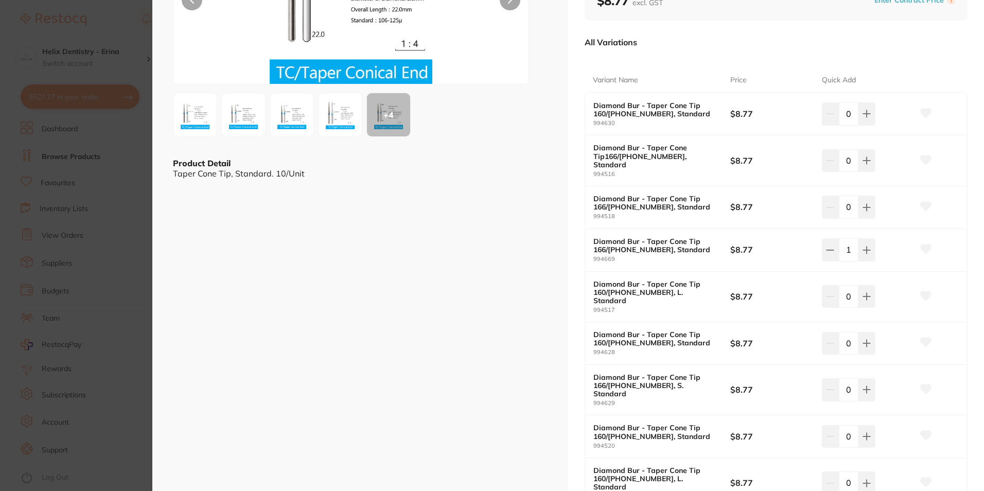
scroll to position [154, 0]
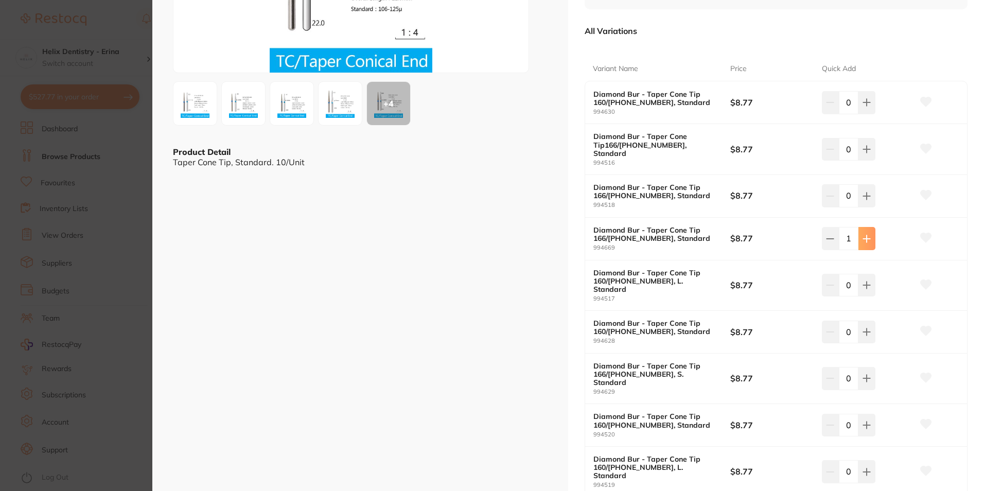
click at [864, 235] on icon at bounding box center [867, 239] width 8 height 8
type input "2"
click at [863, 281] on icon at bounding box center [867, 285] width 8 height 8
type input "2"
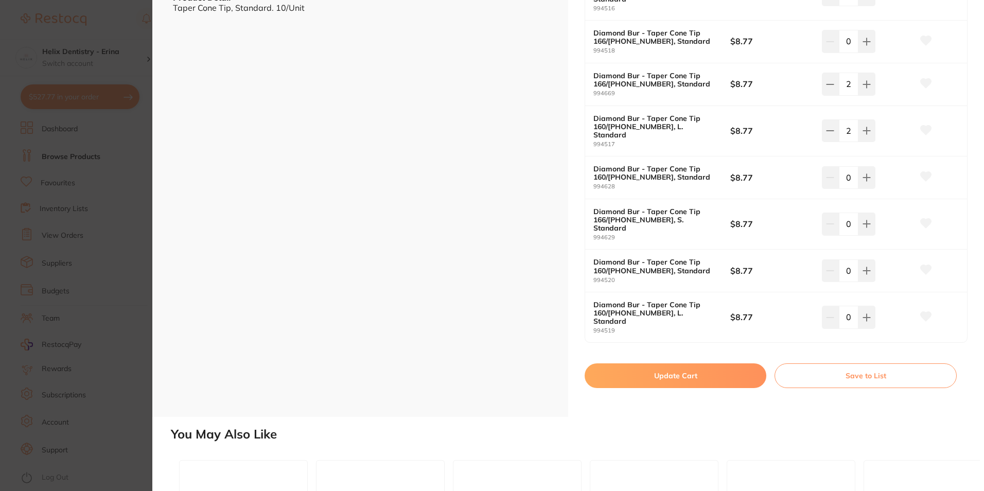
scroll to position [0, 0]
click at [682, 363] on button "Update Cart" at bounding box center [676, 375] width 182 height 25
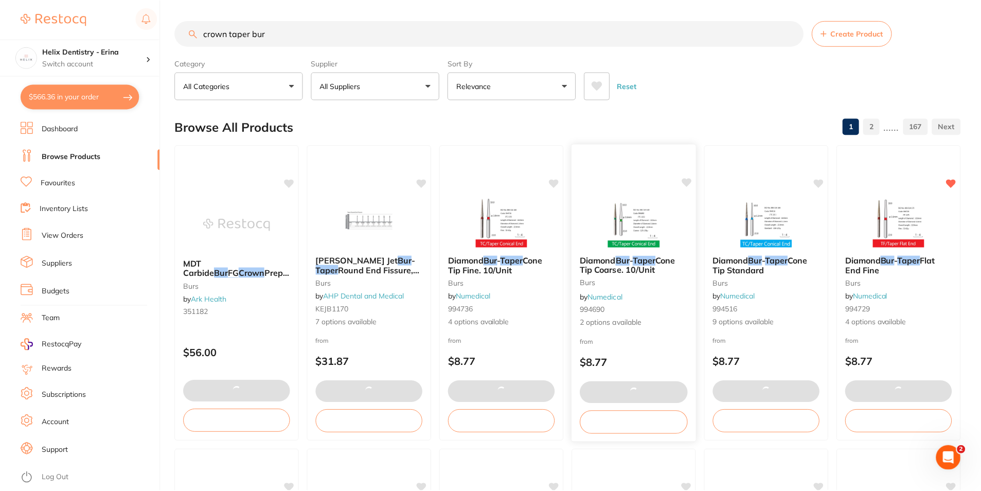
scroll to position [1, 0]
click at [683, 342] on div "from $8.77" at bounding box center [634, 354] width 125 height 37
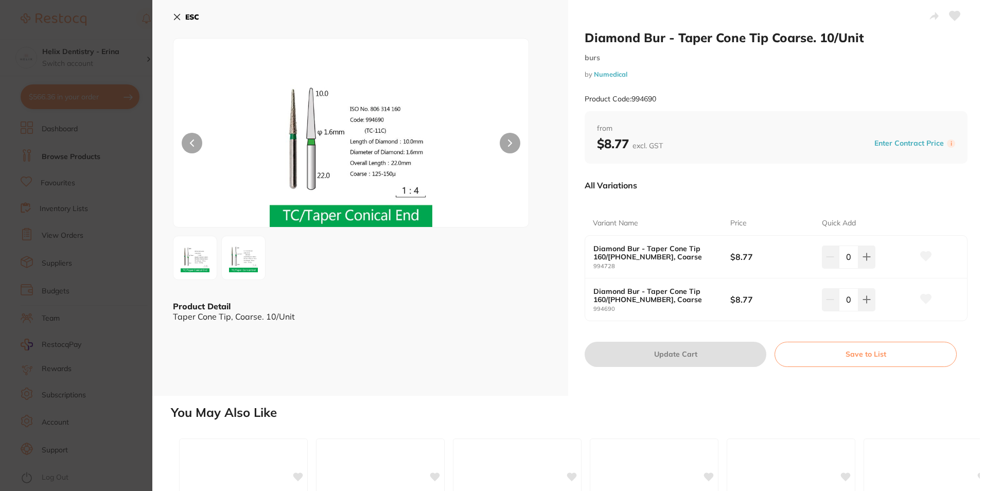
click at [125, 136] on section "Diamond Bur - Taper Cone Tip Coarse. 10/Unit burs by Numedical Product Code: 99…" at bounding box center [492, 245] width 984 height 491
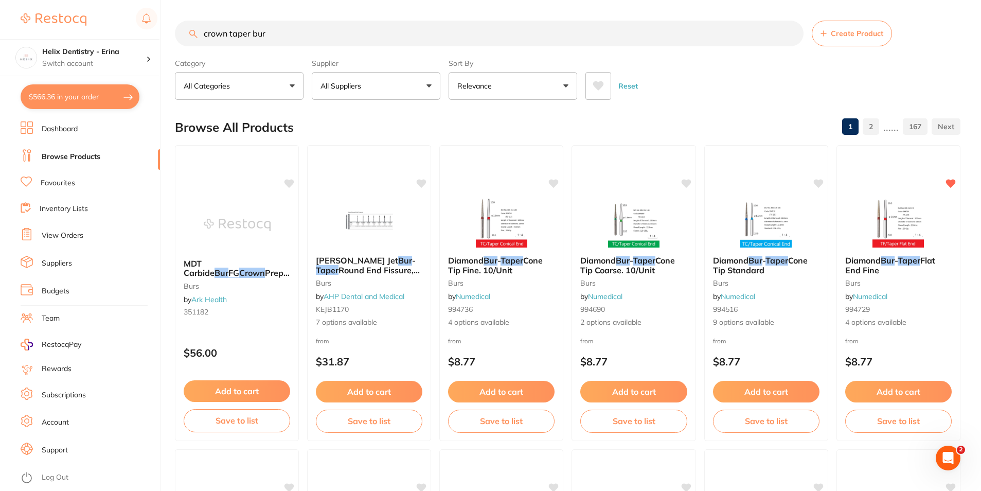
click at [103, 109] on button "$566.36 in your order" at bounding box center [80, 96] width 119 height 25
checkbox input "true"
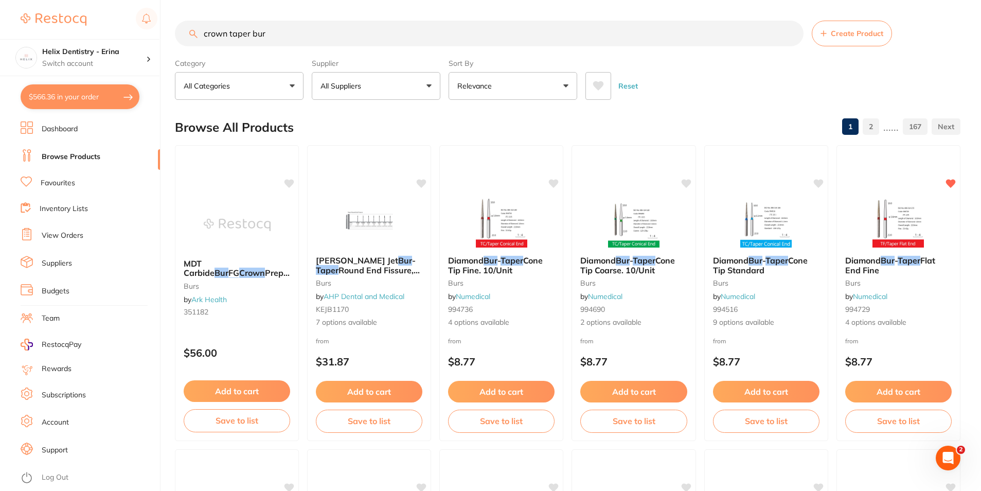
checkbox input "true"
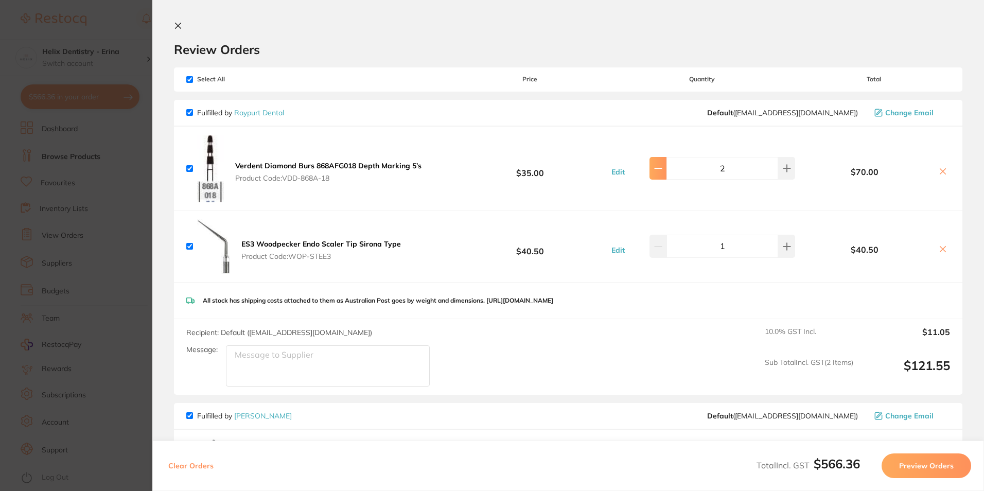
click at [667, 166] on button at bounding box center [658, 168] width 17 height 23
type input "1"
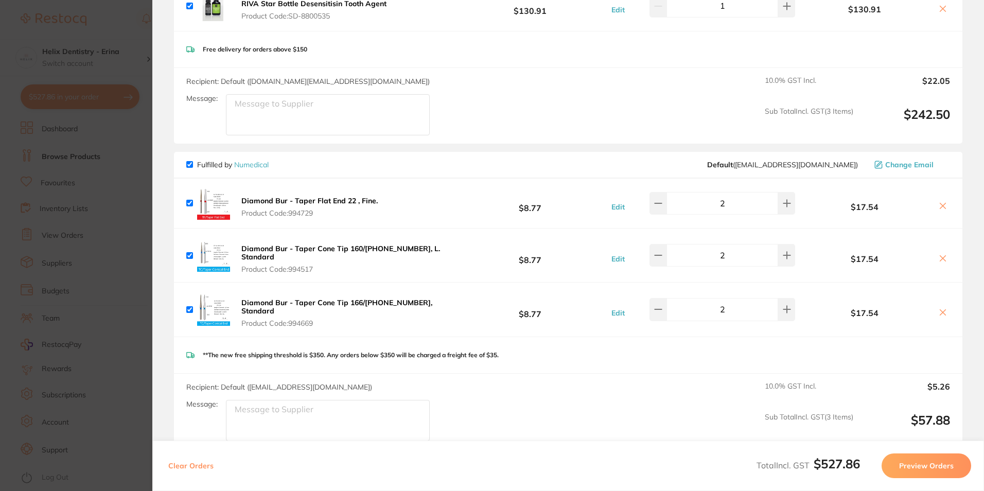
scroll to position [412, 0]
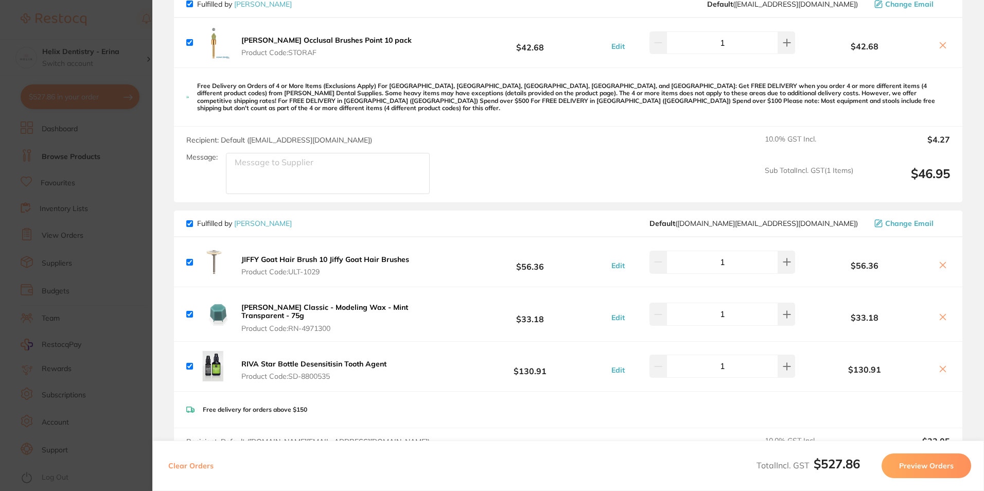
click at [946, 364] on button at bounding box center [943, 369] width 14 height 11
checkbox input "false"
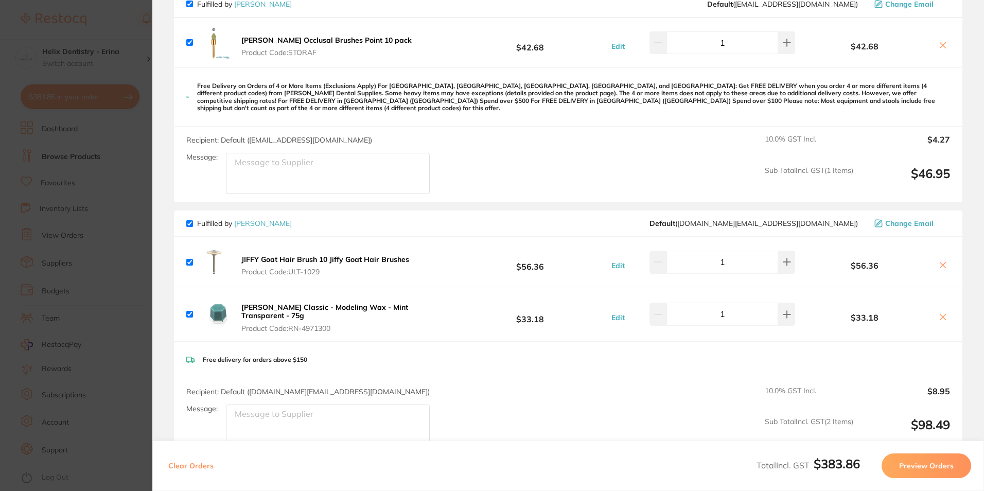
click at [937, 363] on div "Free delivery for orders above $150" at bounding box center [568, 360] width 788 height 37
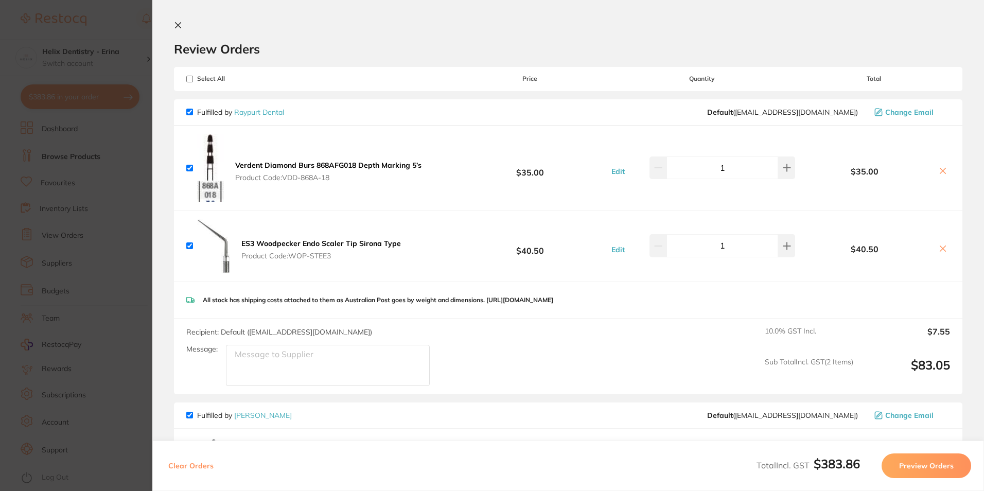
scroll to position [0, 0]
